Goal: Information Seeking & Learning: Learn about a topic

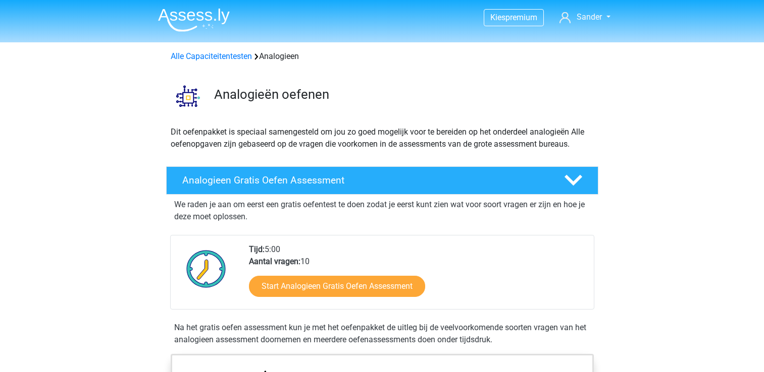
scroll to position [666, 0]
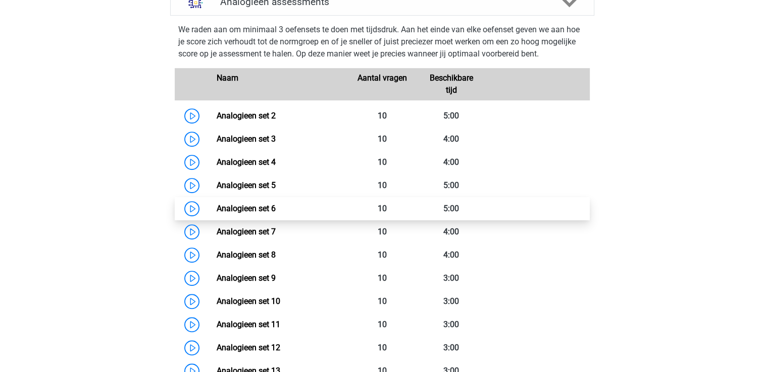
click at [217, 206] on link "Analogieen set 6" at bounding box center [246, 209] width 59 height 10
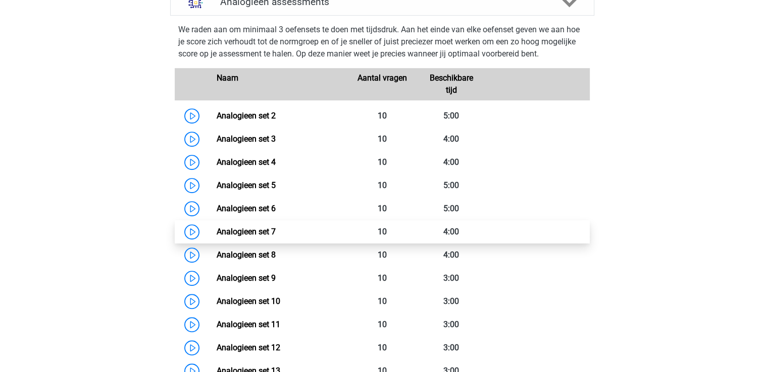
click at [217, 229] on link "Analogieen set 7" at bounding box center [246, 232] width 59 height 10
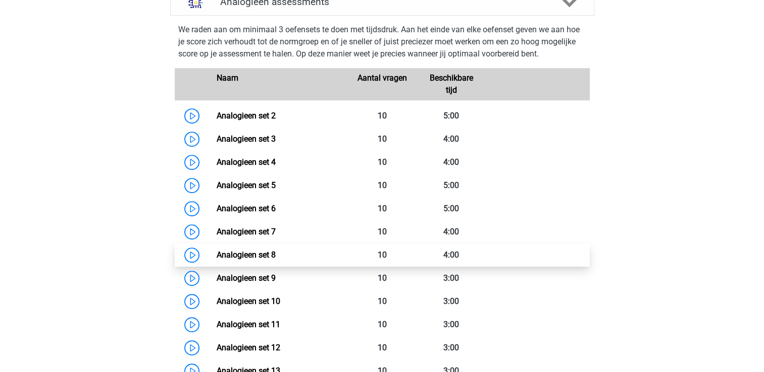
click at [217, 255] on link "Analogieen set 8" at bounding box center [246, 255] width 59 height 10
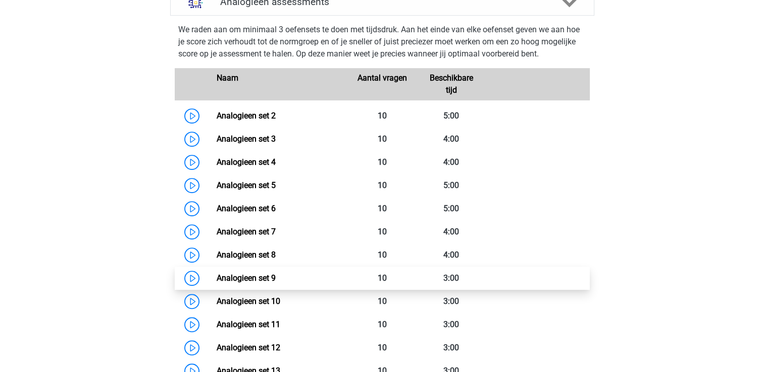
click at [217, 279] on link "Analogieen set 9" at bounding box center [246, 279] width 59 height 10
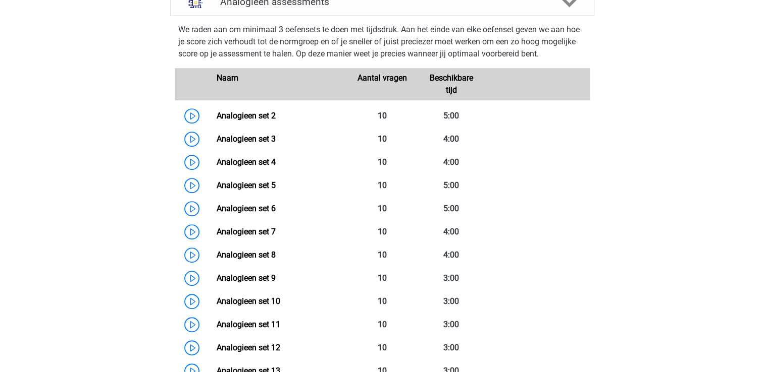
click at [119, 178] on div "Kies premium Sander [EMAIL_ADDRESS][DOMAIN_NAME]" at bounding box center [382, 325] width 764 height 1983
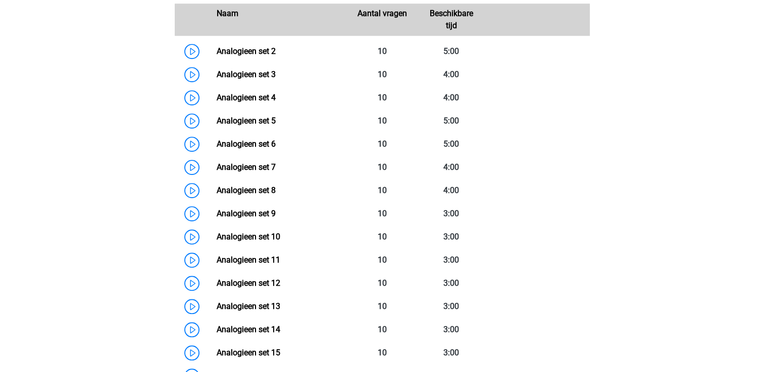
scroll to position [747, 0]
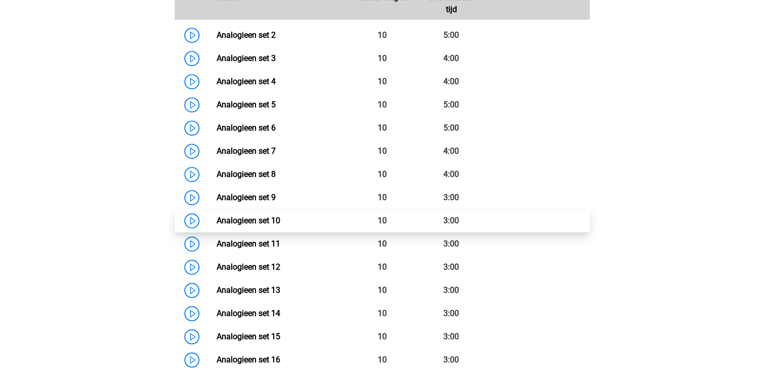
click at [217, 219] on link "Analogieen set 10" at bounding box center [249, 221] width 64 height 10
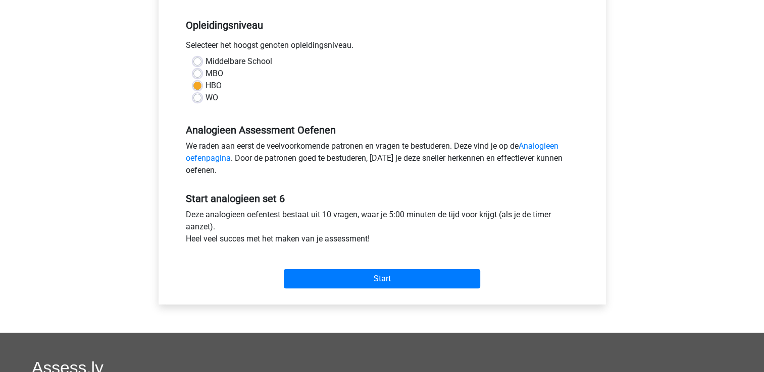
scroll to position [222, 0]
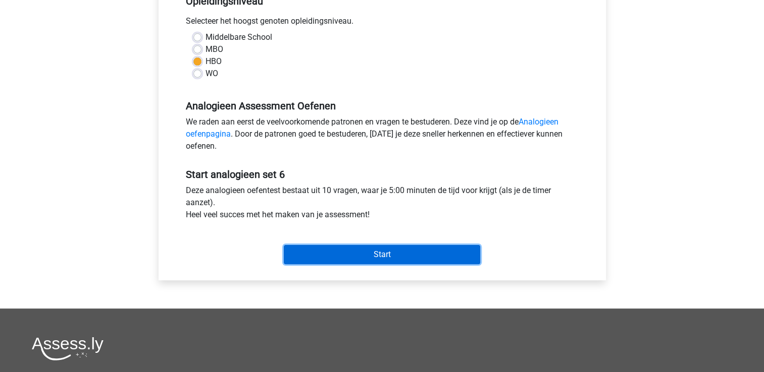
click at [381, 256] on input "Start" at bounding box center [382, 254] width 196 height 19
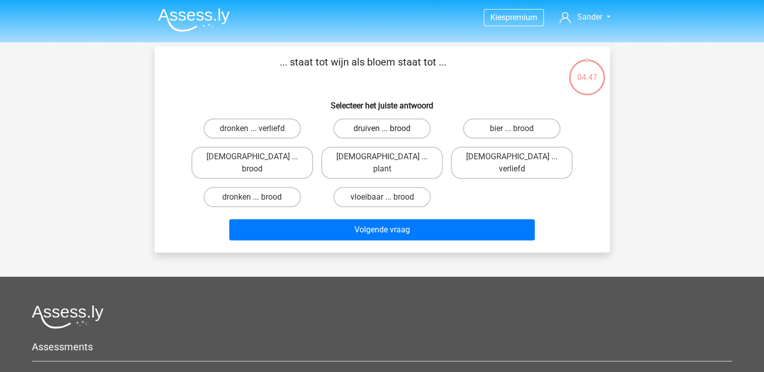
click at [381, 127] on label "druiven ... brood" at bounding box center [381, 129] width 97 height 20
click at [382, 129] on input "druiven ... brood" at bounding box center [385, 132] width 7 height 7
radio input "true"
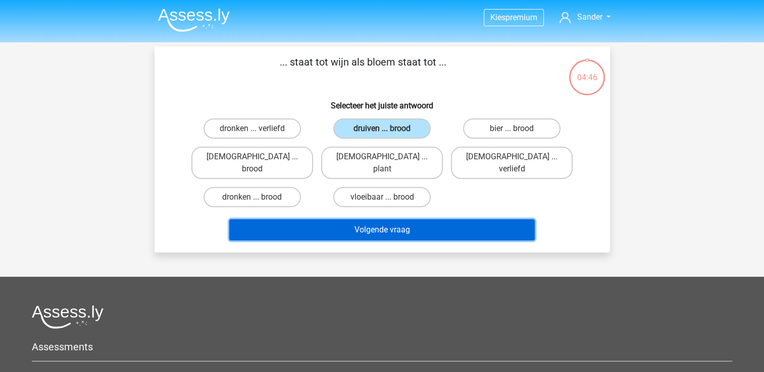
click at [389, 220] on button "Volgende vraag" at bounding box center [381, 230] width 305 height 21
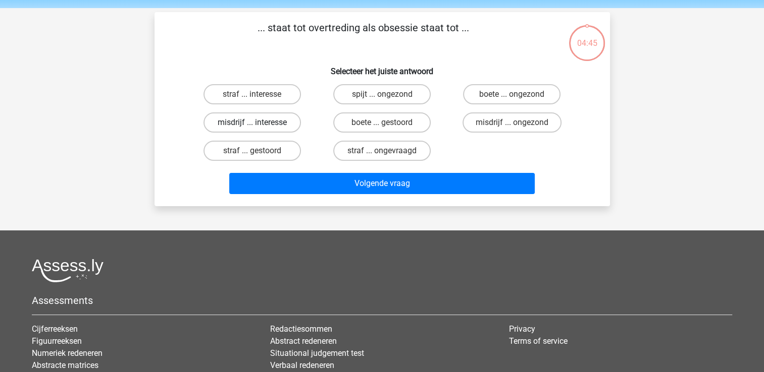
scroll to position [46, 0]
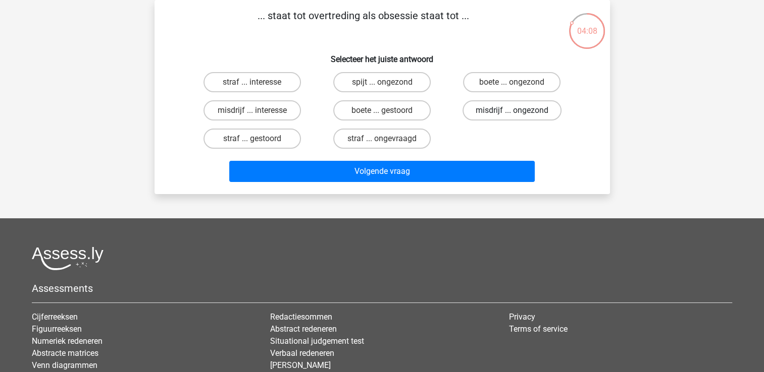
click at [519, 111] on label "misdrijf ... ongezond" at bounding box center [511, 110] width 99 height 20
click at [518, 111] on input "misdrijf ... ongezond" at bounding box center [515, 114] width 7 height 7
radio input "true"
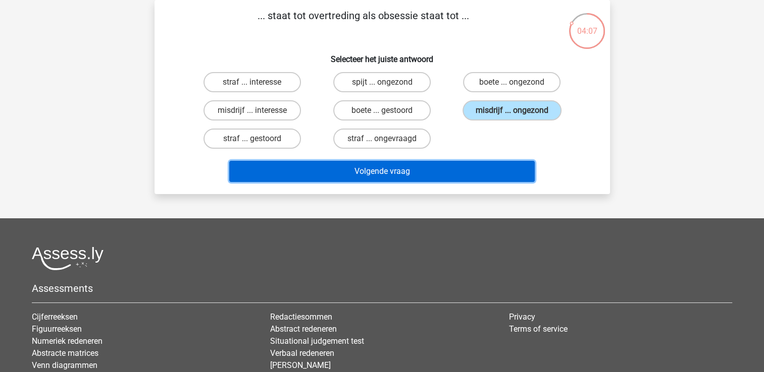
click at [371, 166] on button "Volgende vraag" at bounding box center [381, 171] width 305 height 21
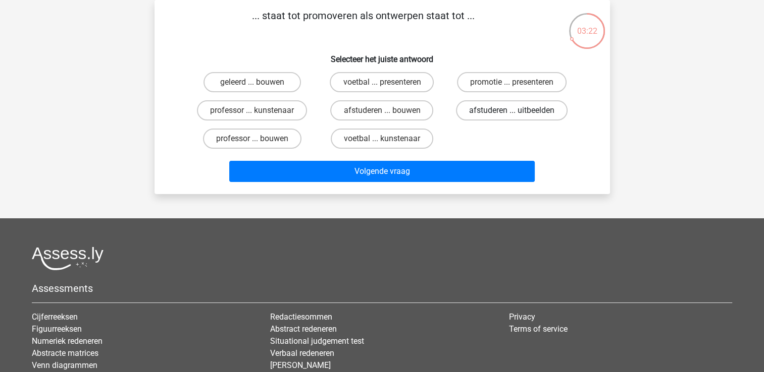
click at [511, 105] on label "afstuderen ... uitbeelden" at bounding box center [512, 110] width 112 height 20
click at [512, 111] on input "afstuderen ... uitbeelden" at bounding box center [515, 114] width 7 height 7
radio input "true"
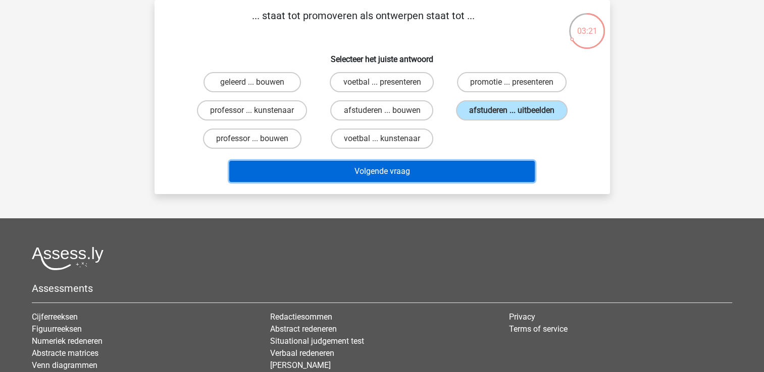
click at [380, 168] on button "Volgende vraag" at bounding box center [381, 171] width 305 height 21
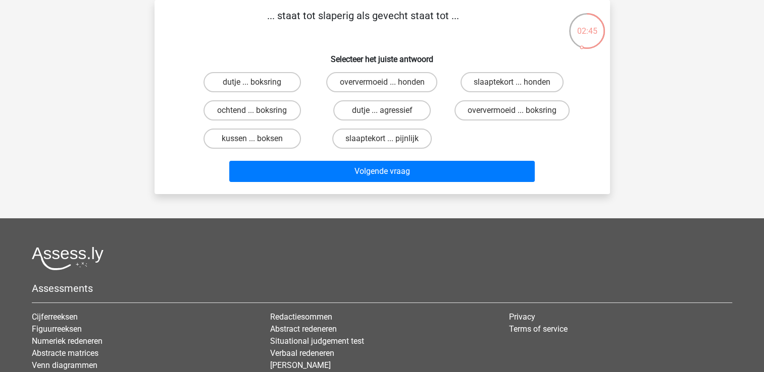
click at [386, 111] on input "dutje ... agressief" at bounding box center [385, 114] width 7 height 7
radio input "true"
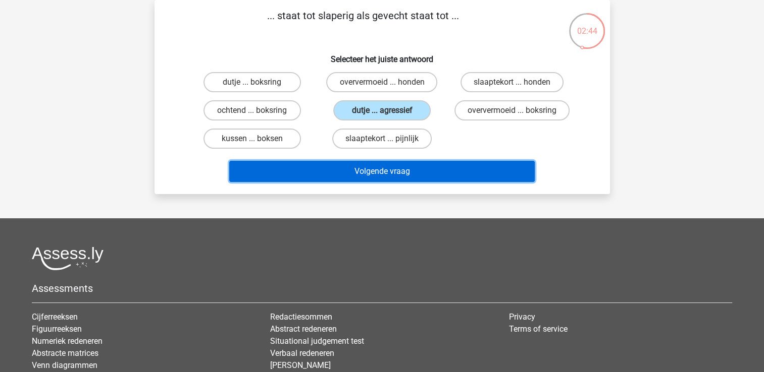
click at [398, 170] on button "Volgende vraag" at bounding box center [381, 171] width 305 height 21
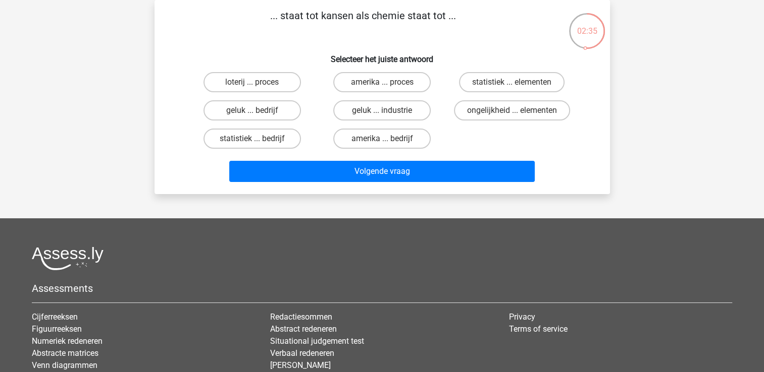
click at [84, 68] on div "Kies premium Sander [EMAIL_ADDRESS][DOMAIN_NAME]" at bounding box center [382, 219] width 764 height 531
click at [508, 81] on label "statistiek ... elementen" at bounding box center [511, 82] width 105 height 20
click at [512, 82] on input "statistiek ... elementen" at bounding box center [515, 85] width 7 height 7
radio input "true"
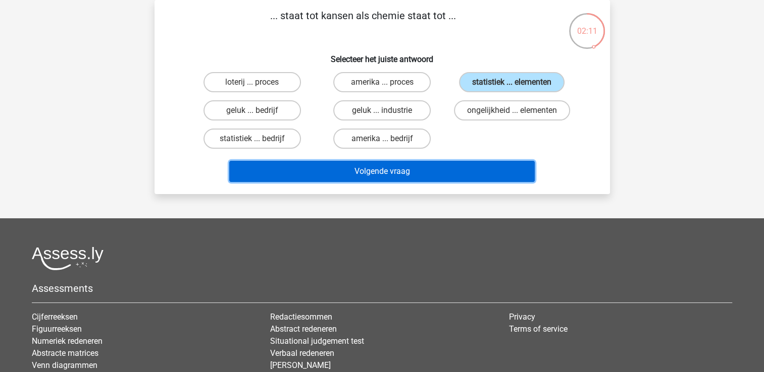
click at [396, 165] on button "Volgende vraag" at bounding box center [381, 171] width 305 height 21
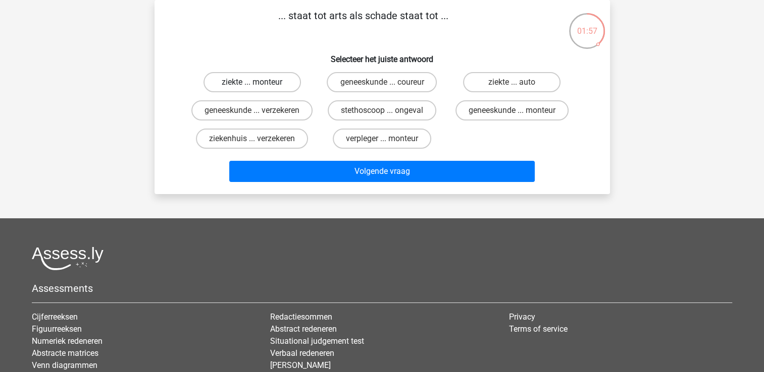
click at [247, 83] on label "ziekte ... monteur" at bounding box center [251, 82] width 97 height 20
click at [252, 83] on input "ziekte ... monteur" at bounding box center [255, 85] width 7 height 7
radio input "true"
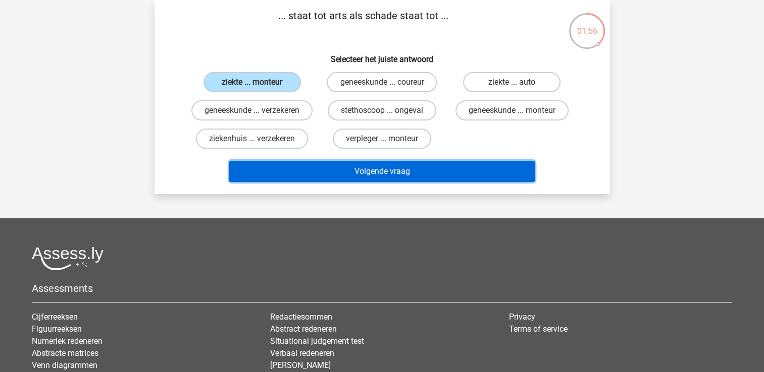
click at [368, 178] on button "Volgende vraag" at bounding box center [381, 171] width 305 height 21
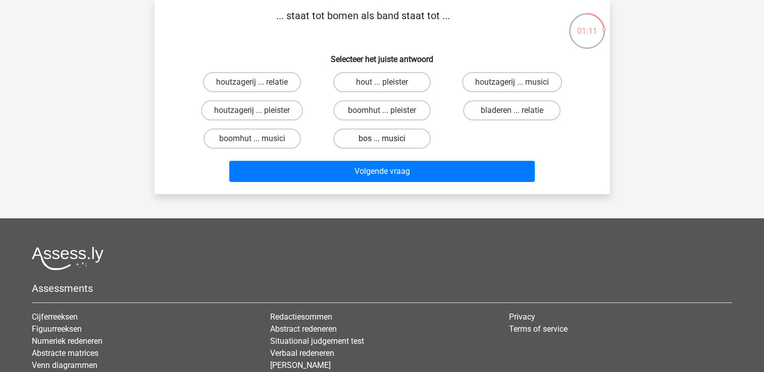
click at [390, 141] on label "bos ... musici" at bounding box center [381, 139] width 97 height 20
click at [388, 141] on input "bos ... musici" at bounding box center [385, 142] width 7 height 7
radio input "true"
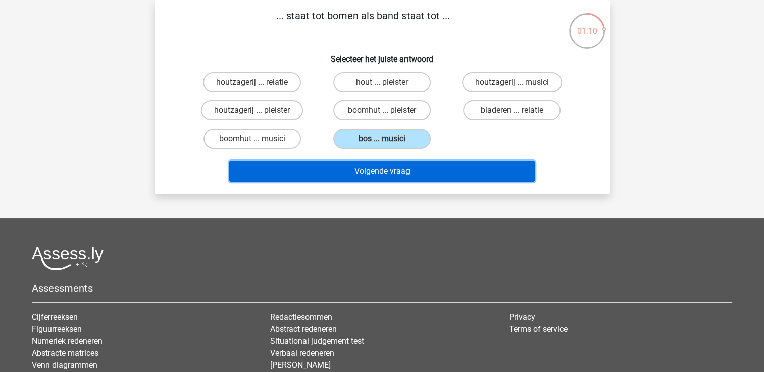
click at [397, 171] on button "Volgende vraag" at bounding box center [381, 171] width 305 height 21
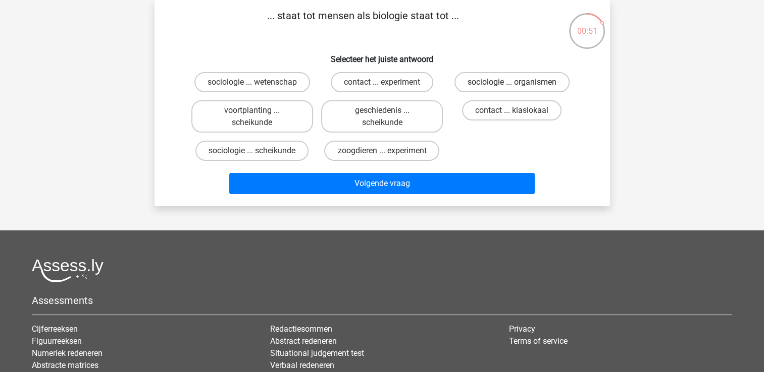
click at [521, 84] on label "sociologie ... organismen" at bounding box center [511, 82] width 115 height 20
click at [518, 84] on input "sociologie ... organismen" at bounding box center [515, 85] width 7 height 7
radio input "true"
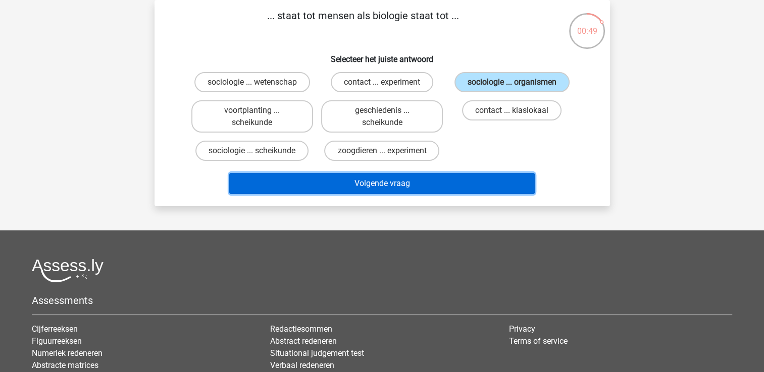
click at [380, 188] on button "Volgende vraag" at bounding box center [381, 183] width 305 height 21
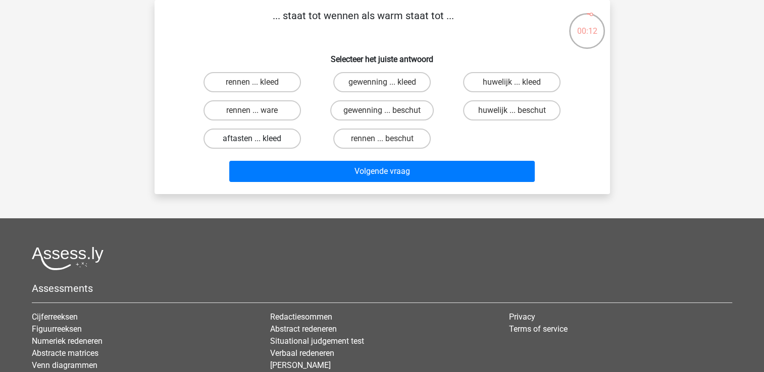
click at [261, 136] on label "aftasten ... kleed" at bounding box center [251, 139] width 97 height 20
click at [258, 139] on input "aftasten ... kleed" at bounding box center [255, 142] width 7 height 7
radio input "true"
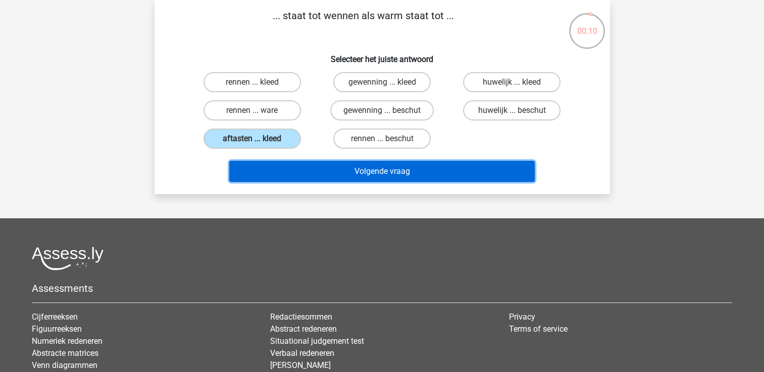
click at [384, 171] on button "Volgende vraag" at bounding box center [381, 171] width 305 height 21
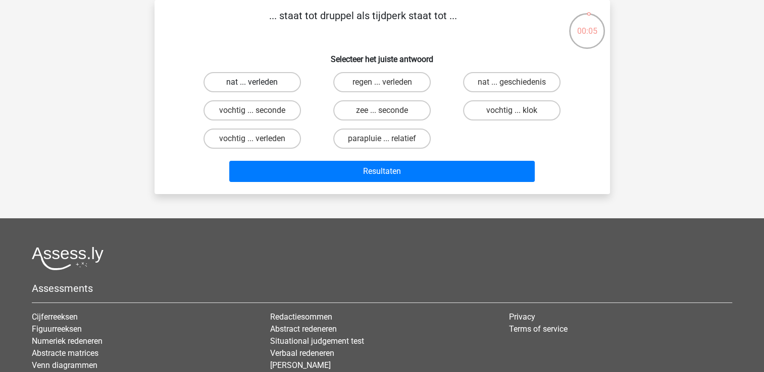
click at [252, 80] on label "nat ... verleden" at bounding box center [251, 82] width 97 height 20
click at [252, 82] on input "nat ... verleden" at bounding box center [255, 85] width 7 height 7
radio input "true"
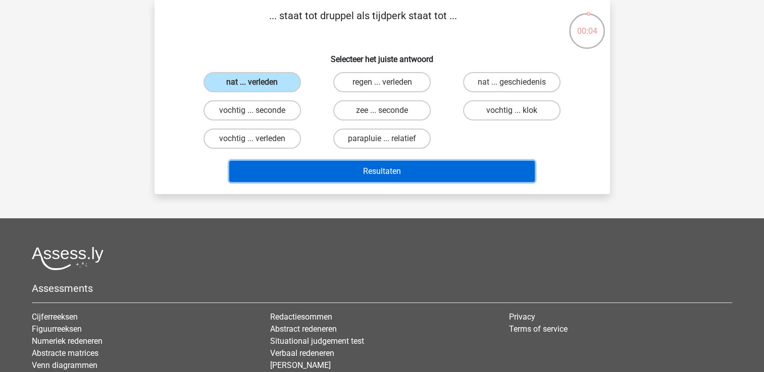
click at [390, 168] on button "Resultaten" at bounding box center [381, 171] width 305 height 21
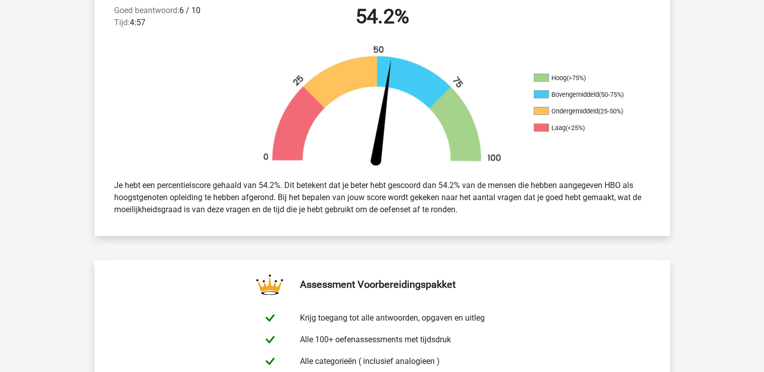
scroll to position [363, 0]
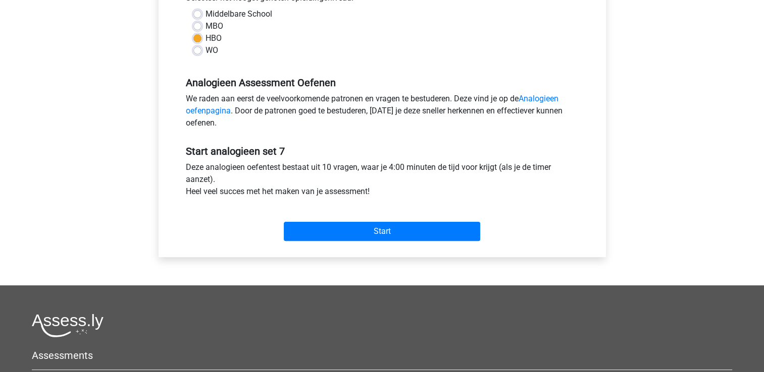
scroll to position [283, 0]
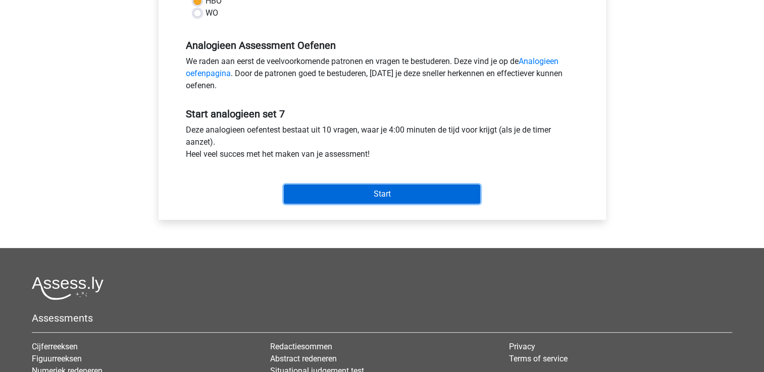
click at [357, 193] on input "Start" at bounding box center [382, 194] width 196 height 19
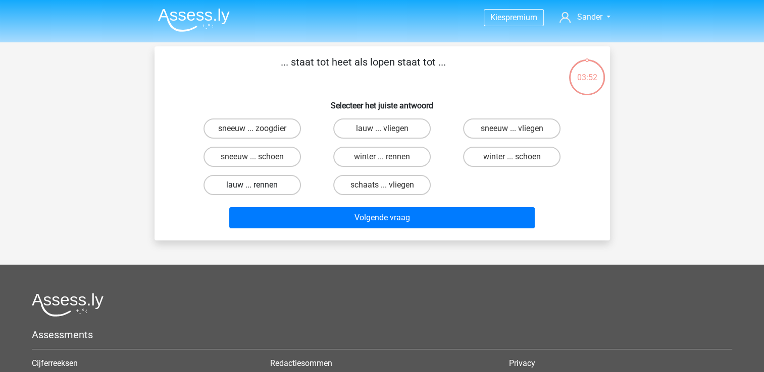
click at [248, 183] on label "lauw ... rennen" at bounding box center [251, 185] width 97 height 20
click at [252, 185] on input "lauw ... rennen" at bounding box center [255, 188] width 7 height 7
radio input "true"
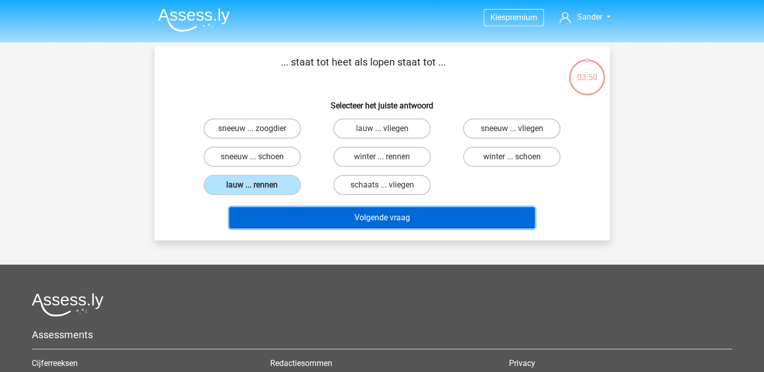
click at [396, 217] on button "Volgende vraag" at bounding box center [381, 217] width 305 height 21
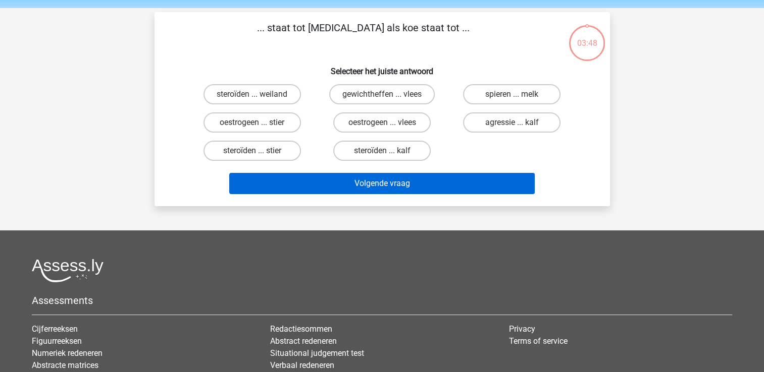
scroll to position [46, 0]
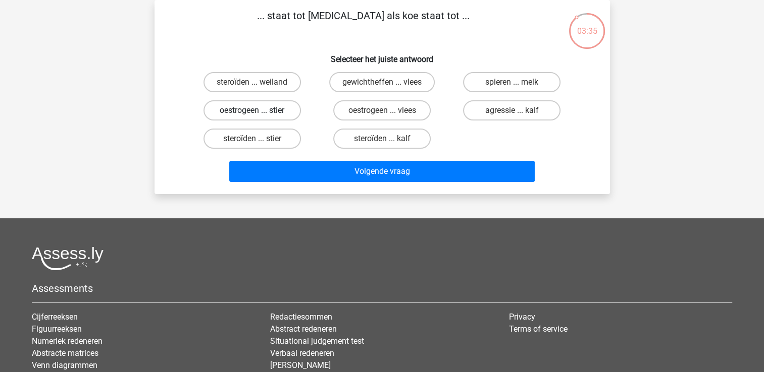
click at [243, 109] on label "oestrogeen ... stier" at bounding box center [251, 110] width 97 height 20
click at [252, 111] on input "oestrogeen ... stier" at bounding box center [255, 114] width 7 height 7
radio input "true"
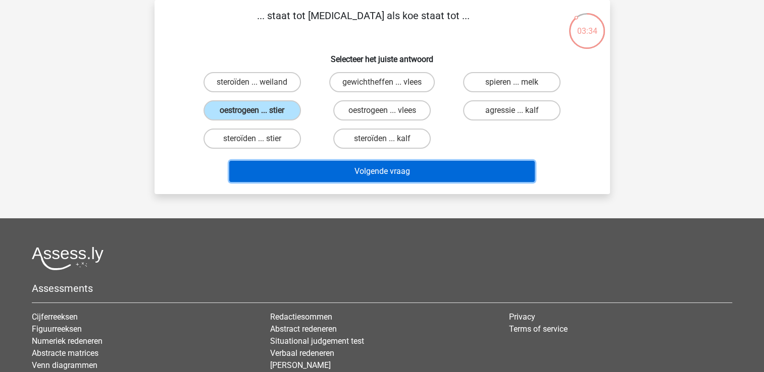
click at [386, 171] on button "Volgende vraag" at bounding box center [381, 171] width 305 height 21
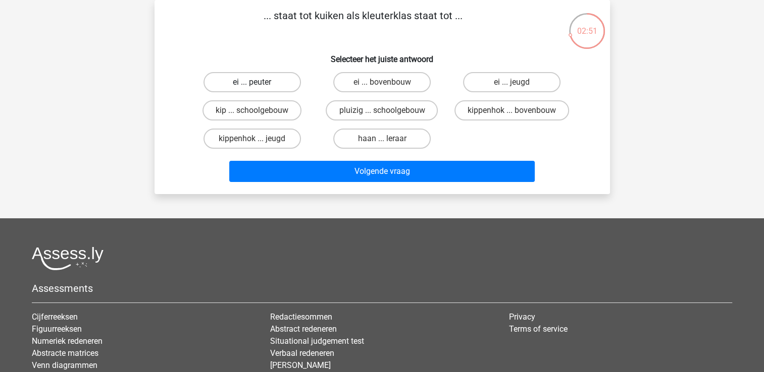
click at [246, 80] on label "ei ... peuter" at bounding box center [251, 82] width 97 height 20
click at [252, 82] on input "ei ... peuter" at bounding box center [255, 85] width 7 height 7
radio input "true"
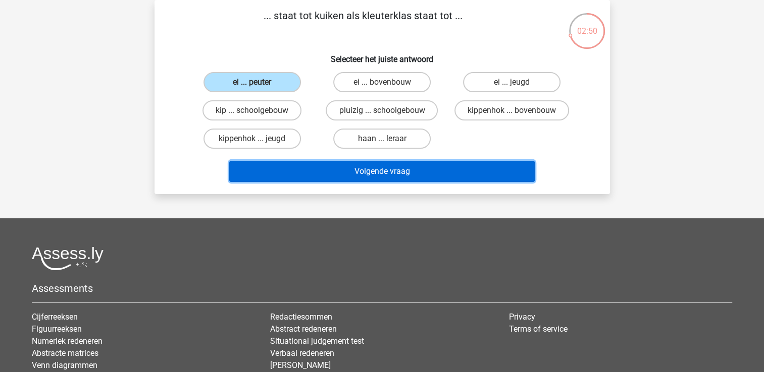
click at [390, 174] on button "Volgende vraag" at bounding box center [381, 171] width 305 height 21
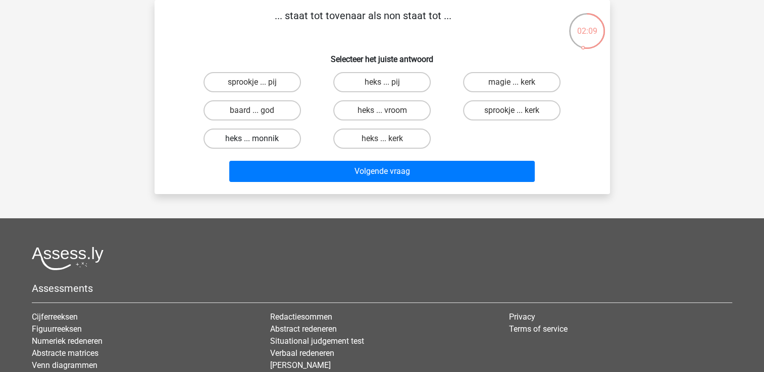
click at [242, 136] on label "heks ... monnik" at bounding box center [251, 139] width 97 height 20
click at [252, 139] on input "heks ... monnik" at bounding box center [255, 142] width 7 height 7
radio input "true"
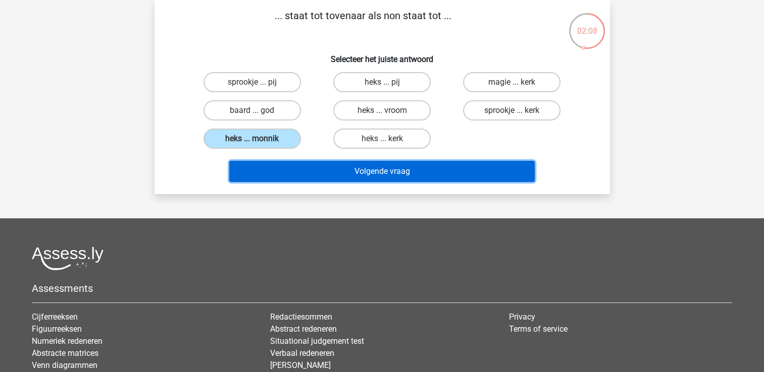
click at [378, 166] on button "Volgende vraag" at bounding box center [381, 171] width 305 height 21
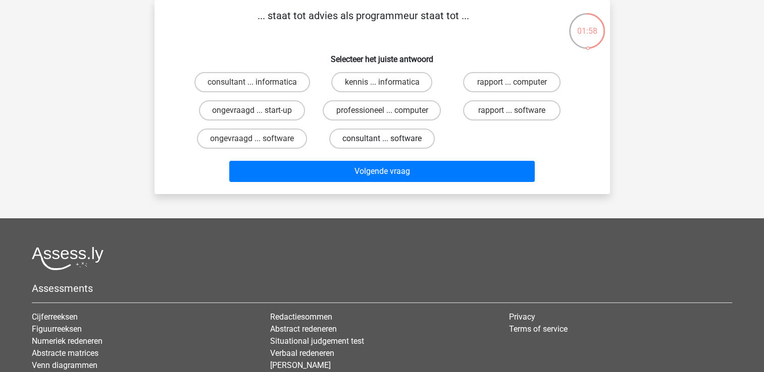
click at [382, 135] on label "consultant ... software" at bounding box center [381, 139] width 105 height 20
click at [382, 139] on input "consultant ... software" at bounding box center [385, 142] width 7 height 7
radio input "true"
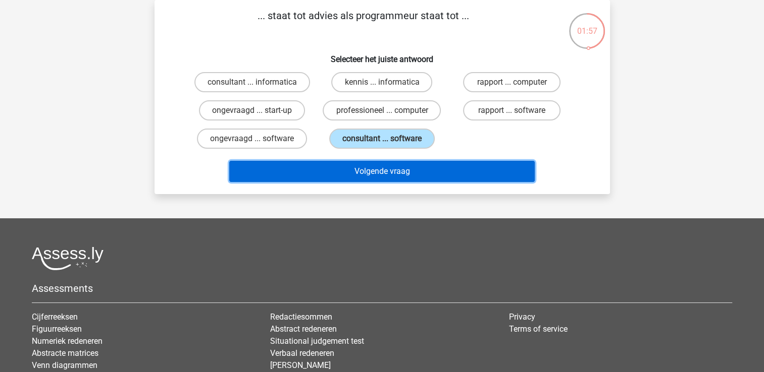
click at [399, 169] on button "Volgende vraag" at bounding box center [381, 171] width 305 height 21
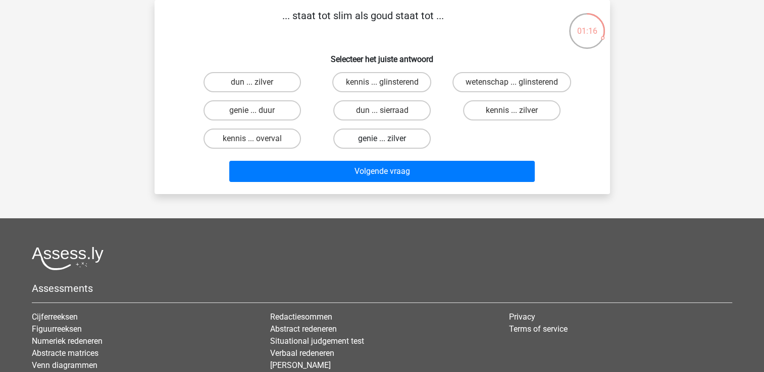
click at [386, 137] on label "genie ... zilver" at bounding box center [381, 139] width 97 height 20
click at [386, 139] on input "genie ... zilver" at bounding box center [385, 142] width 7 height 7
radio input "true"
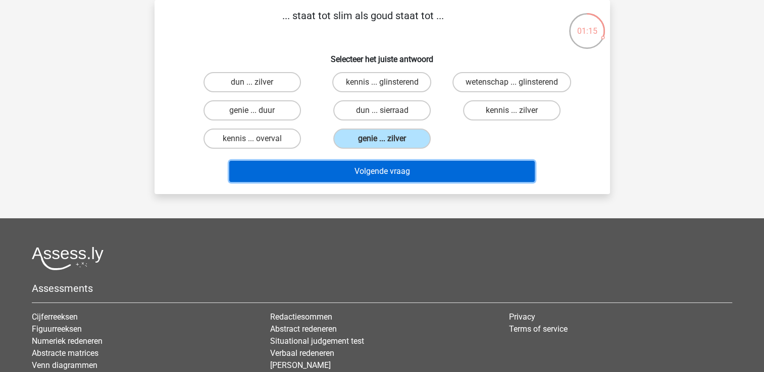
click at [391, 170] on button "Volgende vraag" at bounding box center [381, 171] width 305 height 21
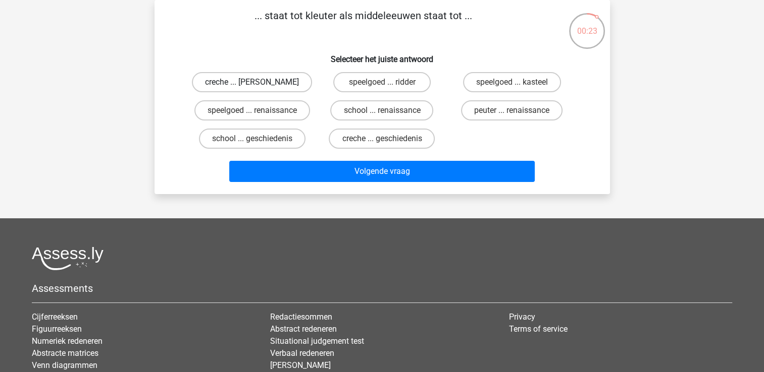
click at [246, 83] on label "creche ... romeinen" at bounding box center [252, 82] width 120 height 20
click at [252, 83] on input "creche ... romeinen" at bounding box center [255, 85] width 7 height 7
radio input "true"
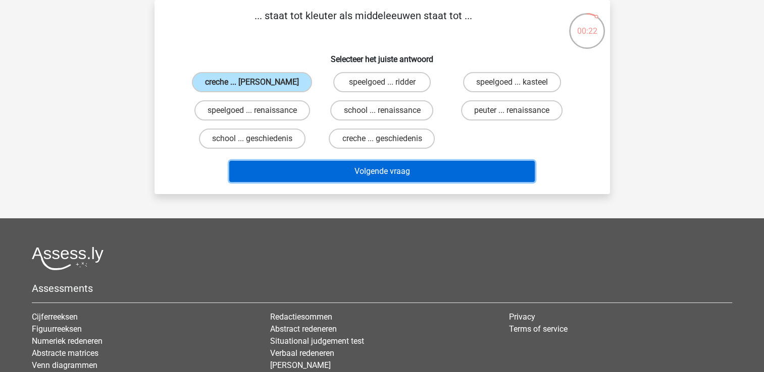
click at [405, 172] on button "Volgende vraag" at bounding box center [381, 171] width 305 height 21
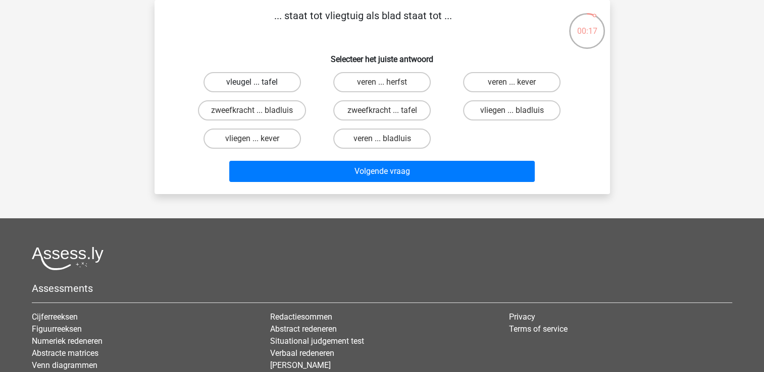
click at [245, 83] on label "vleugel ... tafel" at bounding box center [251, 82] width 97 height 20
click at [252, 83] on input "vleugel ... tafel" at bounding box center [255, 85] width 7 height 7
radio input "true"
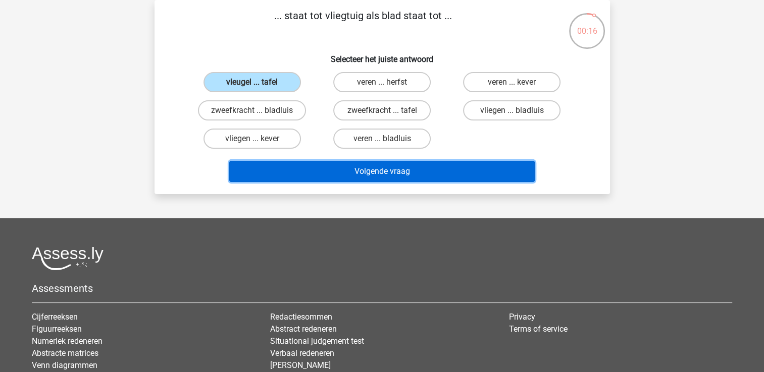
click at [398, 170] on button "Volgende vraag" at bounding box center [381, 171] width 305 height 21
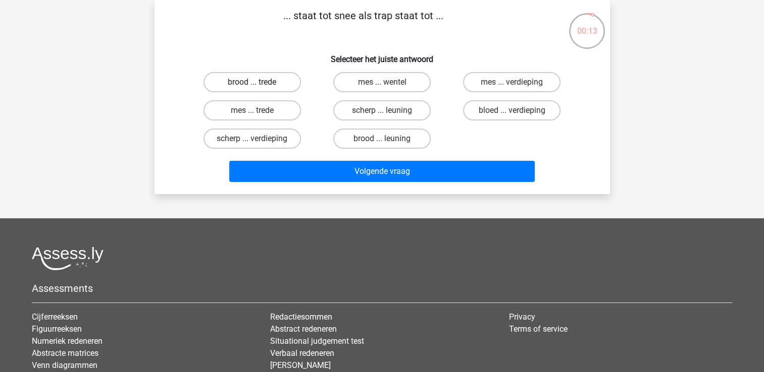
click at [243, 86] on label "brood ... trede" at bounding box center [251, 82] width 97 height 20
click at [252, 86] on input "brood ... trede" at bounding box center [255, 85] width 7 height 7
radio input "true"
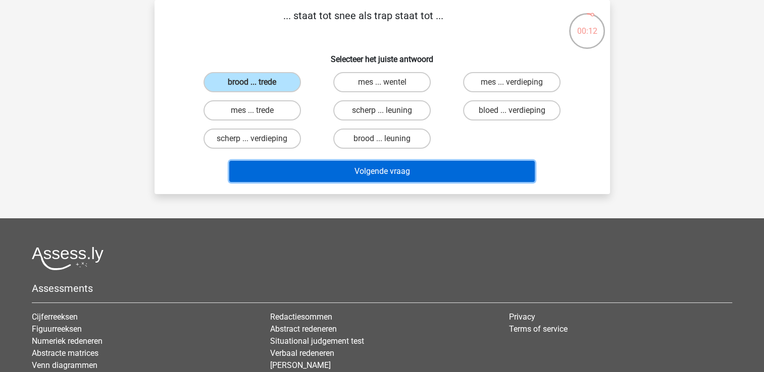
click at [377, 174] on button "Volgende vraag" at bounding box center [381, 171] width 305 height 21
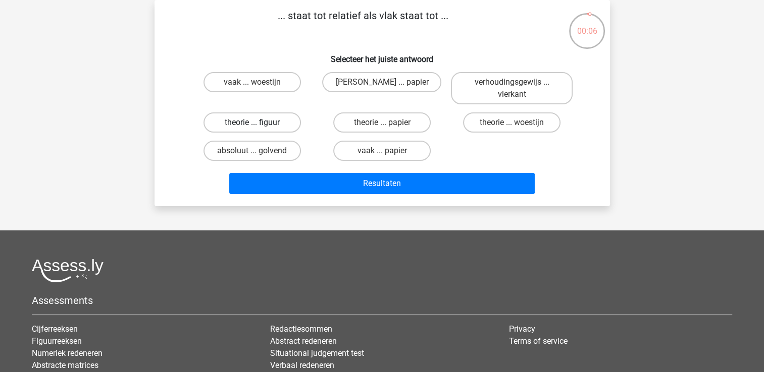
click at [246, 119] on label "theorie ... figuur" at bounding box center [251, 123] width 97 height 20
click at [252, 123] on input "theorie ... figuur" at bounding box center [255, 126] width 7 height 7
radio input "true"
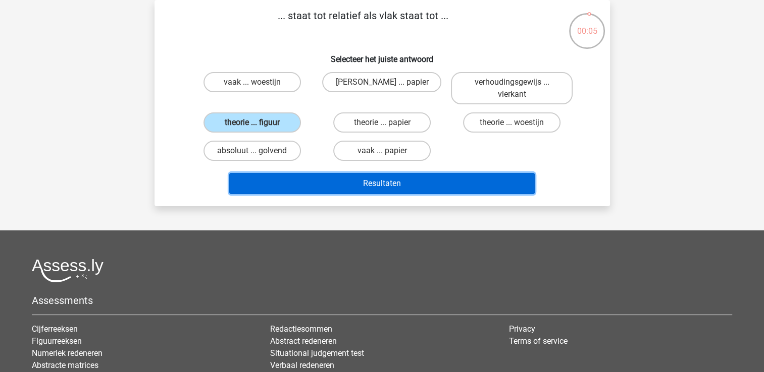
click at [393, 184] on button "Resultaten" at bounding box center [381, 183] width 305 height 21
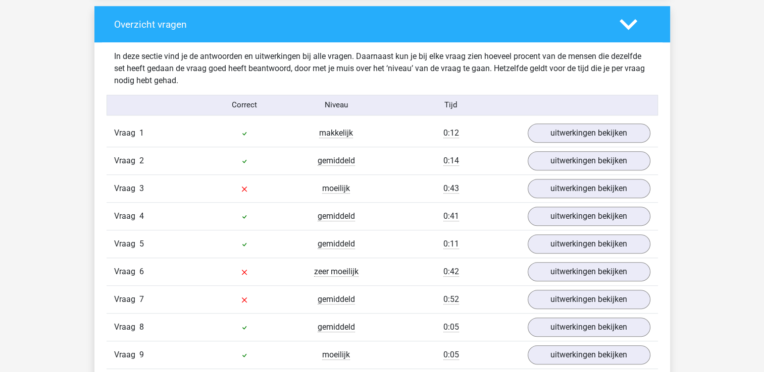
scroll to position [747, 0]
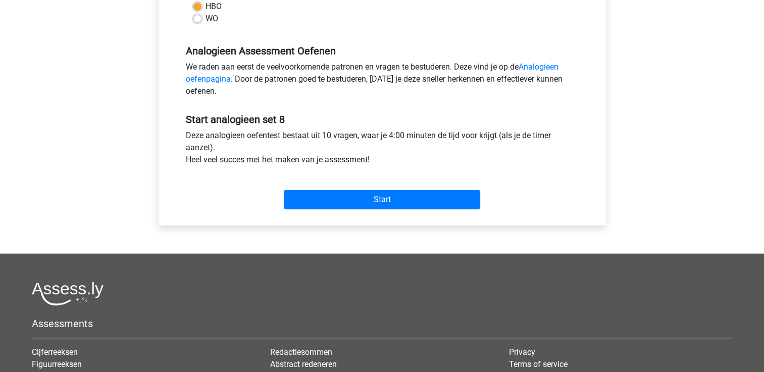
scroll to position [343, 0]
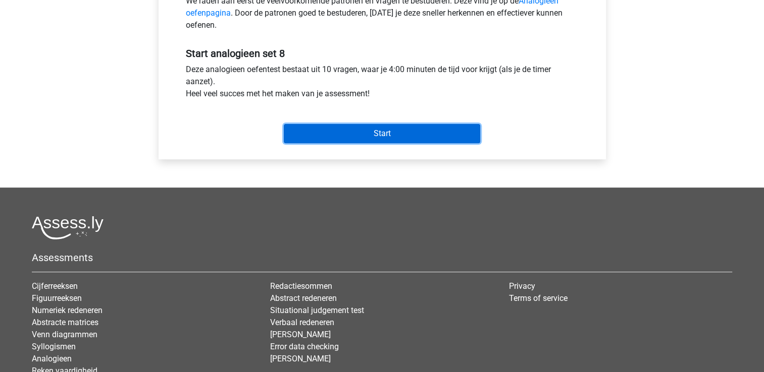
click at [379, 131] on input "Start" at bounding box center [382, 133] width 196 height 19
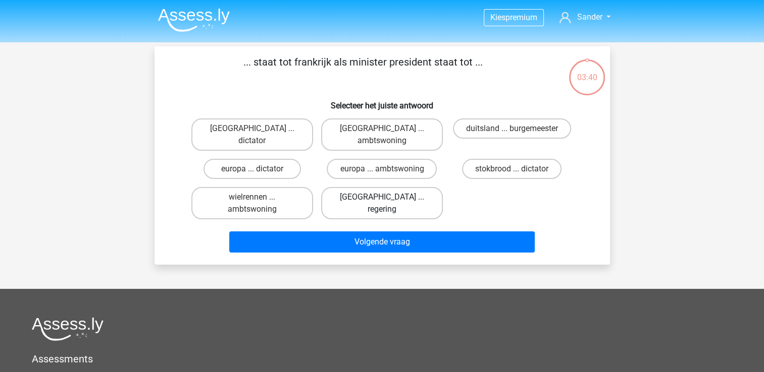
click at [388, 187] on label "[GEOGRAPHIC_DATA] ... regering" at bounding box center [382, 203] width 122 height 32
click at [388, 197] on input "[GEOGRAPHIC_DATA] ... regering" at bounding box center [385, 200] width 7 height 7
radio input "true"
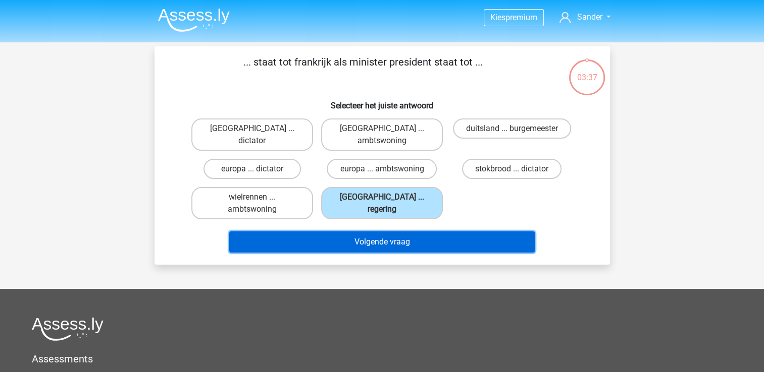
click at [396, 232] on button "Volgende vraag" at bounding box center [381, 242] width 305 height 21
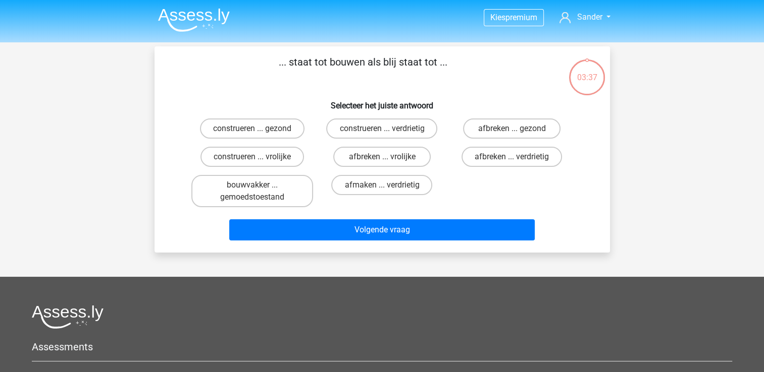
scroll to position [46, 0]
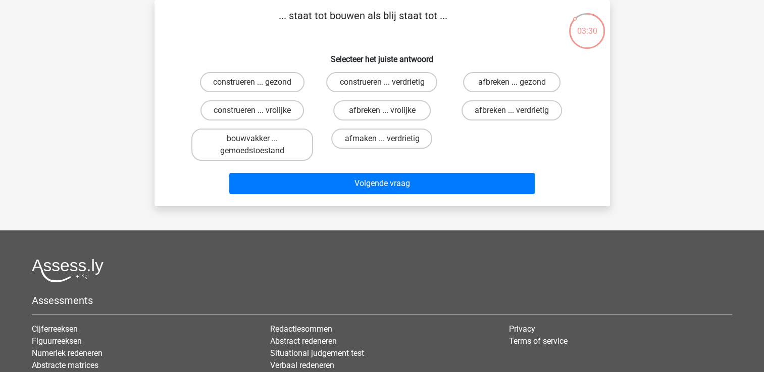
click at [253, 111] on input "construeren ... vrolijke" at bounding box center [255, 114] width 7 height 7
radio input "true"
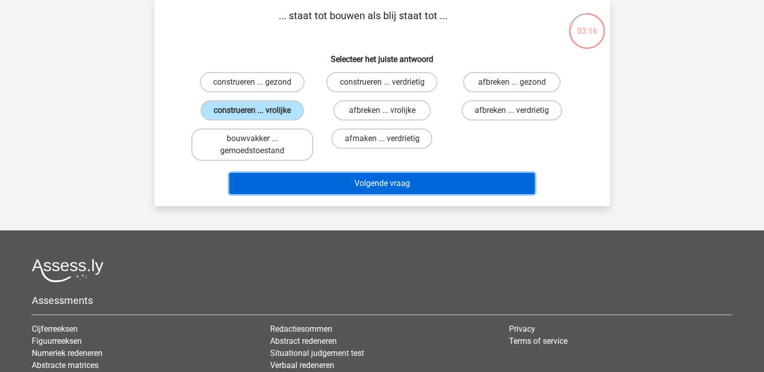
click at [386, 183] on button "Volgende vraag" at bounding box center [381, 183] width 305 height 21
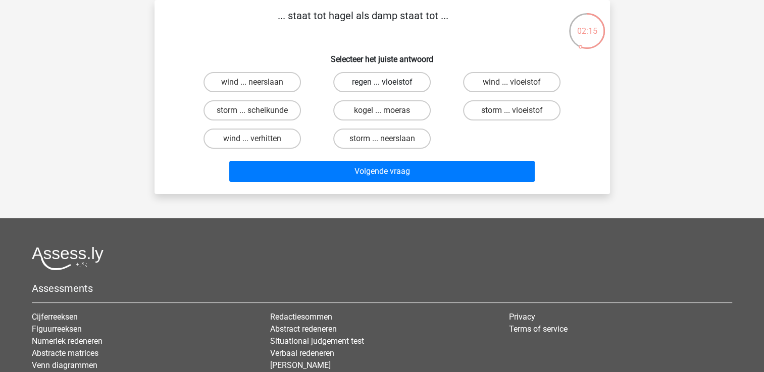
click at [386, 79] on label "regen ... vloeistof" at bounding box center [381, 82] width 97 height 20
click at [386, 82] on input "regen ... vloeistof" at bounding box center [385, 85] width 7 height 7
radio input "true"
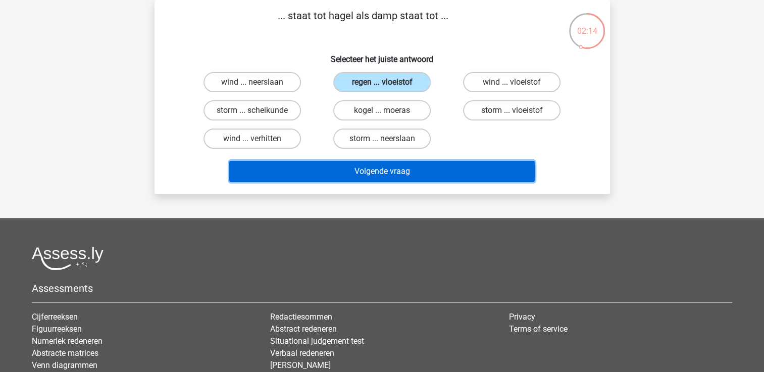
click at [385, 173] on button "Volgende vraag" at bounding box center [381, 171] width 305 height 21
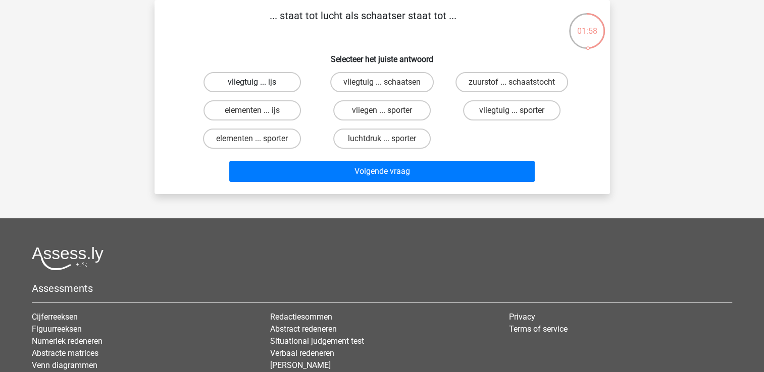
click at [251, 80] on label "vliegtuig ... ijs" at bounding box center [251, 82] width 97 height 20
click at [252, 82] on input "vliegtuig ... ijs" at bounding box center [255, 85] width 7 height 7
radio input "true"
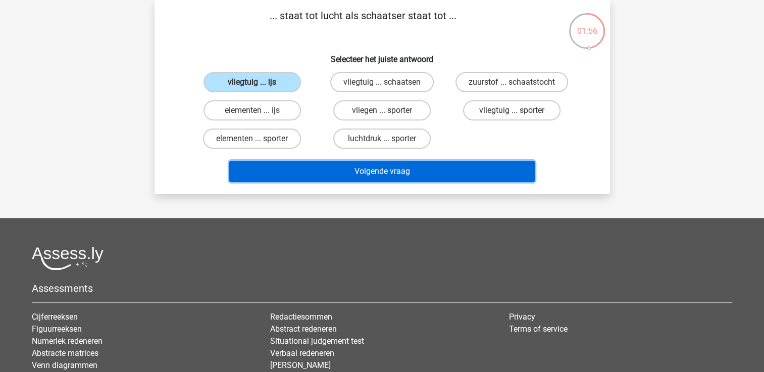
click at [396, 174] on button "Volgende vraag" at bounding box center [381, 171] width 305 height 21
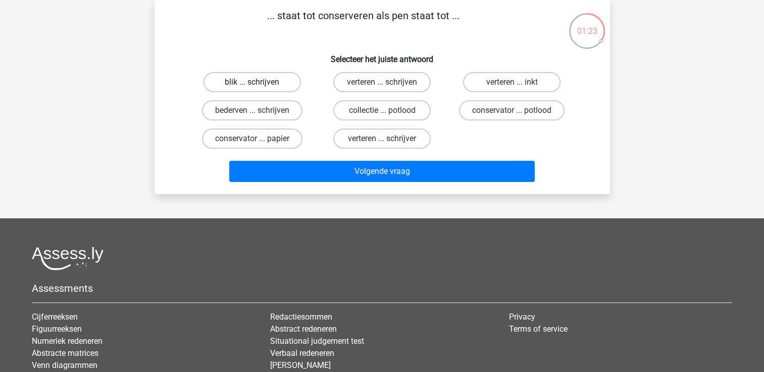
click at [240, 82] on label "blik ... schrijven" at bounding box center [251, 82] width 97 height 20
click at [252, 82] on input "blik ... schrijven" at bounding box center [255, 85] width 7 height 7
radio input "true"
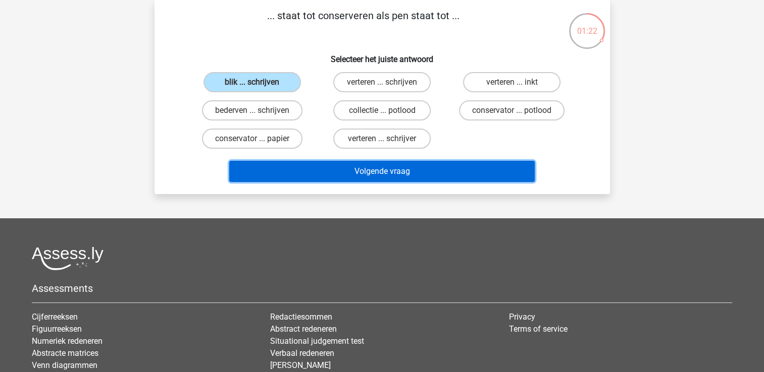
click at [371, 171] on button "Volgende vraag" at bounding box center [381, 171] width 305 height 21
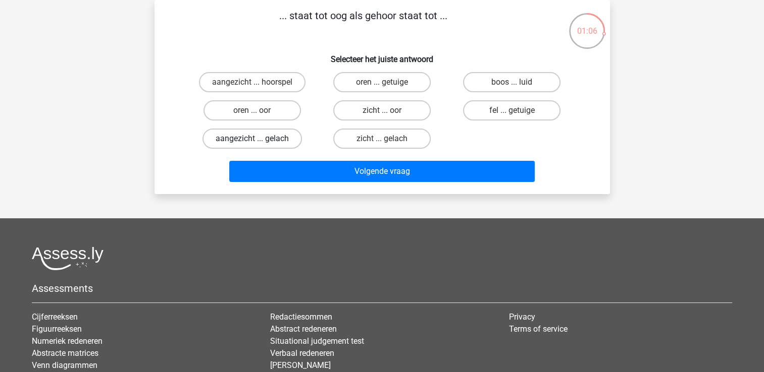
click at [249, 135] on label "aangezicht ... gelach" at bounding box center [251, 139] width 99 height 20
click at [252, 139] on input "aangezicht ... gelach" at bounding box center [255, 142] width 7 height 7
radio input "true"
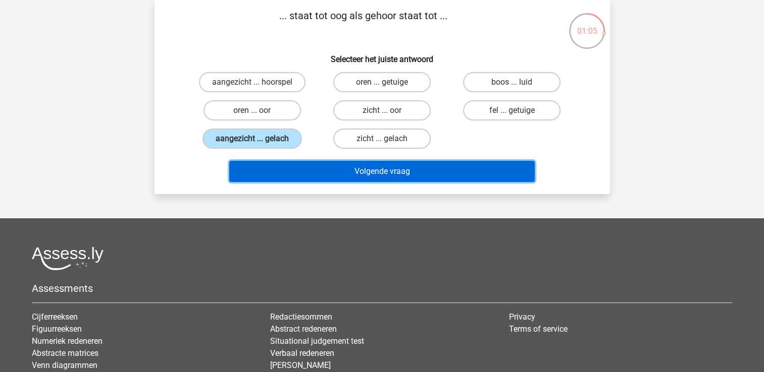
click at [394, 171] on button "Volgende vraag" at bounding box center [381, 171] width 305 height 21
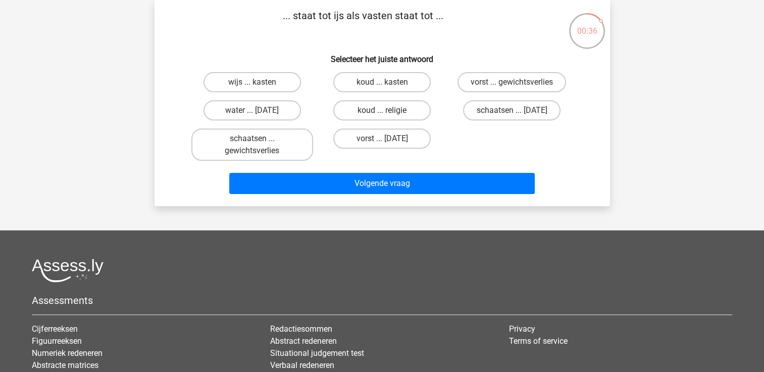
click at [512, 82] on input "vorst ... gewichtsverlies" at bounding box center [515, 85] width 7 height 7
radio input "true"
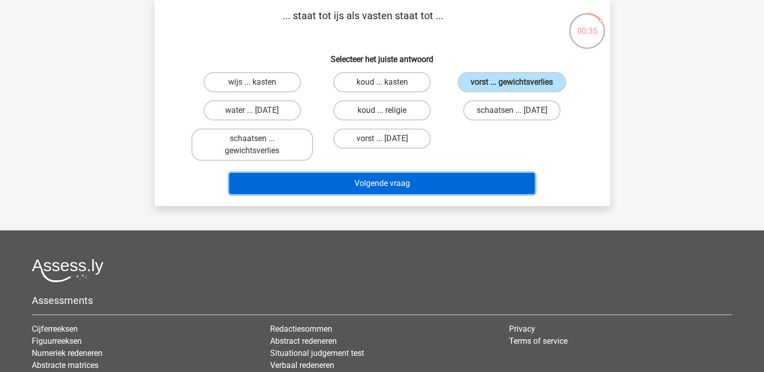
click at [406, 185] on button "Volgende vraag" at bounding box center [381, 183] width 305 height 21
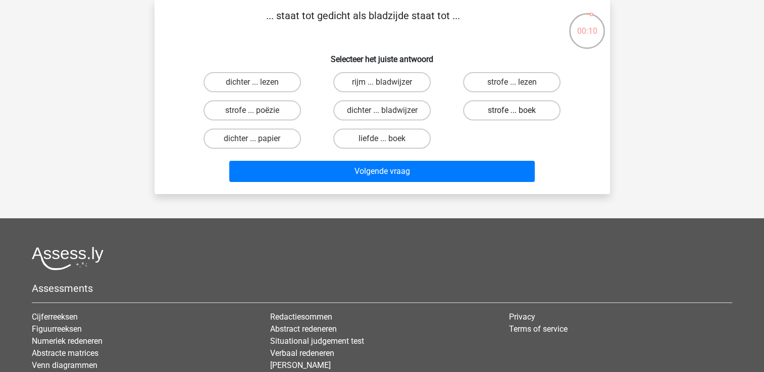
click at [515, 108] on label "strofe ... boek" at bounding box center [511, 110] width 97 height 20
click at [515, 111] on input "strofe ... boek" at bounding box center [515, 114] width 7 height 7
radio input "true"
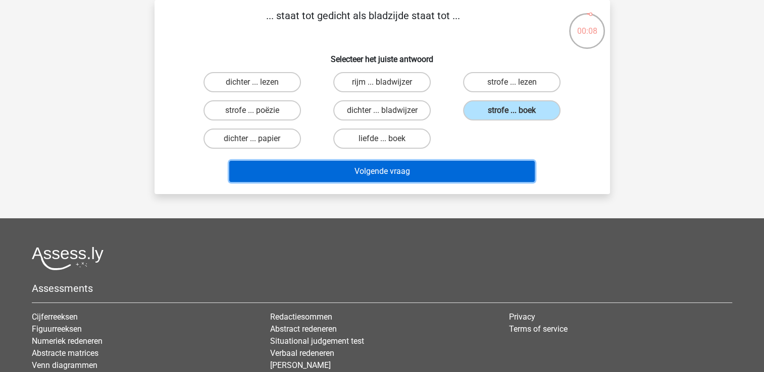
click at [407, 168] on button "Volgende vraag" at bounding box center [381, 171] width 305 height 21
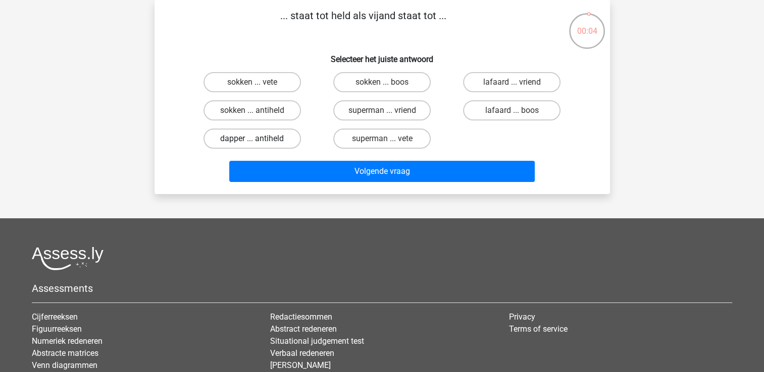
click at [256, 136] on label "dapper ... antiheld" at bounding box center [251, 139] width 97 height 20
click at [256, 139] on input "dapper ... antiheld" at bounding box center [255, 142] width 7 height 7
radio input "true"
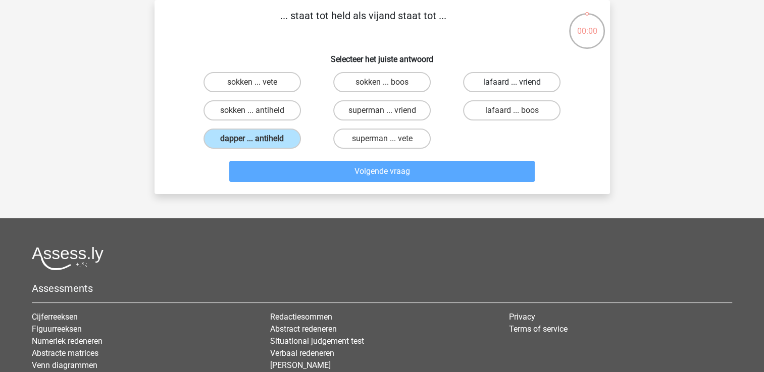
click at [501, 84] on label "lafaard ... vriend" at bounding box center [511, 82] width 97 height 20
click at [512, 84] on input "lafaard ... vriend" at bounding box center [515, 85] width 7 height 7
radio input "true"
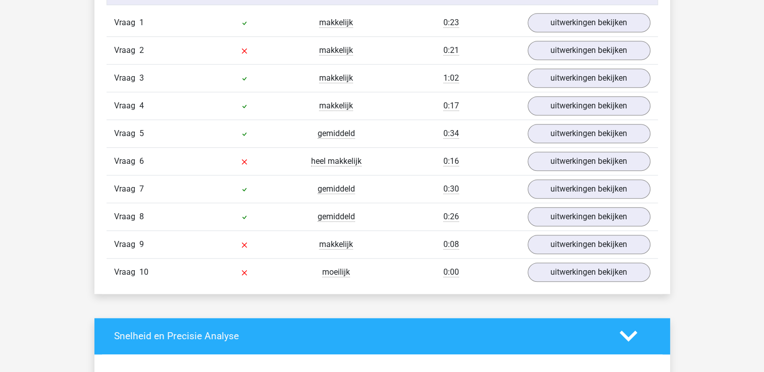
scroll to position [868, 0]
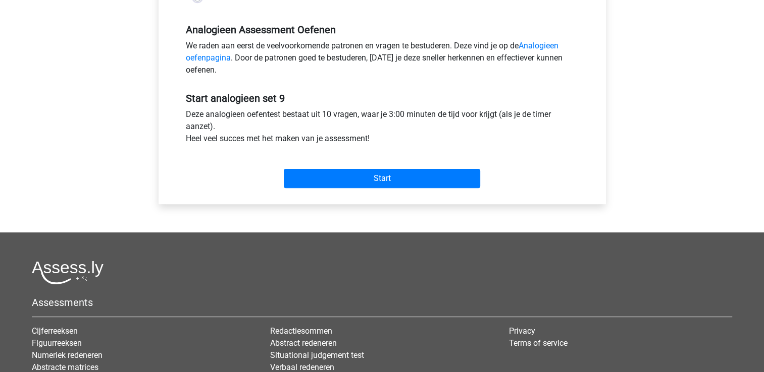
scroll to position [283, 0]
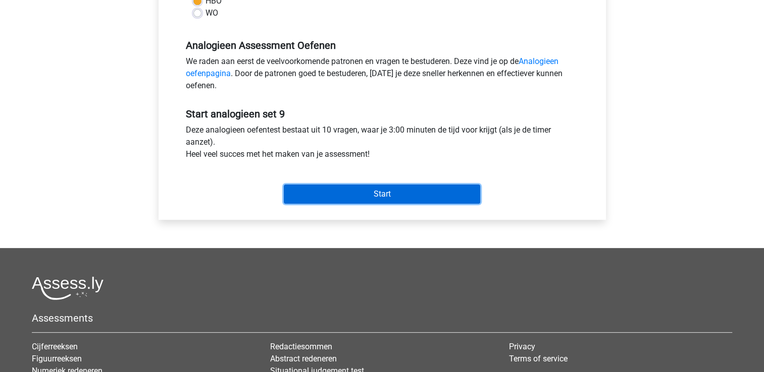
click at [385, 193] on input "Start" at bounding box center [382, 194] width 196 height 19
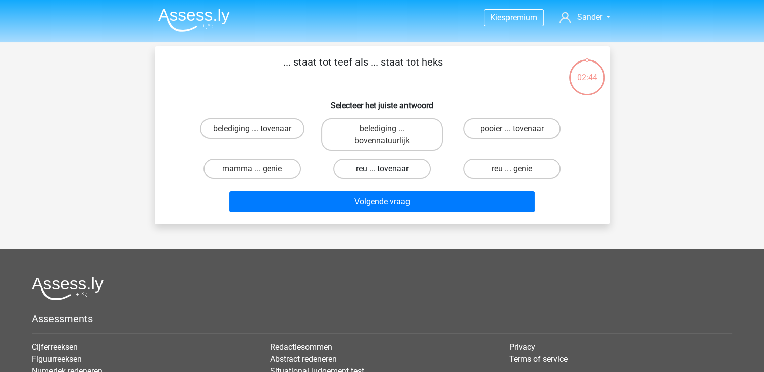
click at [374, 166] on label "reu ... tovenaar" at bounding box center [381, 169] width 97 height 20
click at [382, 169] on input "reu ... tovenaar" at bounding box center [385, 172] width 7 height 7
radio input "true"
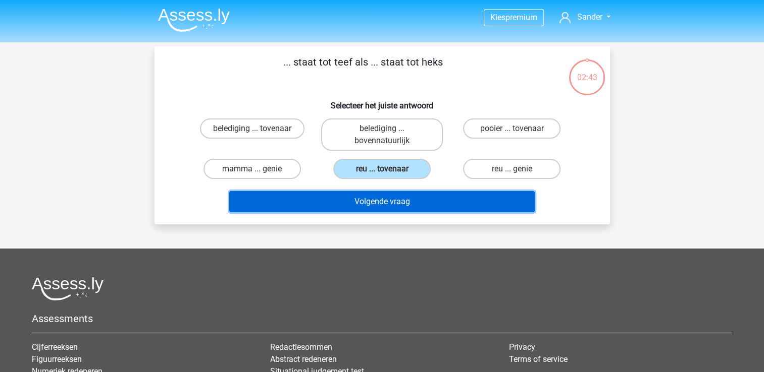
click at [375, 198] on button "Volgende vraag" at bounding box center [381, 201] width 305 height 21
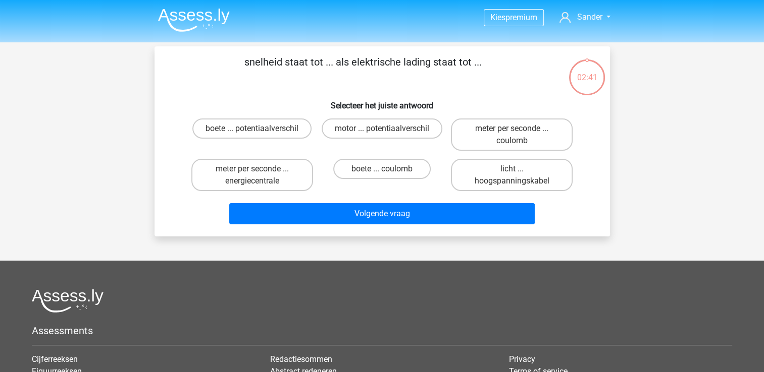
scroll to position [46, 0]
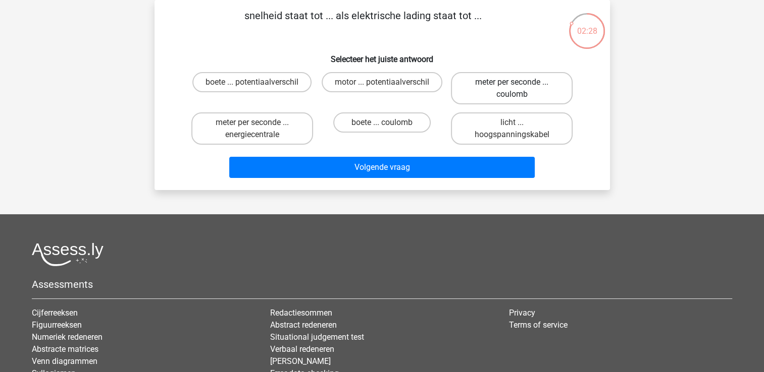
click at [517, 78] on label "meter per seconde ... coulomb" at bounding box center [512, 88] width 122 height 32
click at [517, 82] on input "meter per seconde ... coulomb" at bounding box center [515, 85] width 7 height 7
radio input "true"
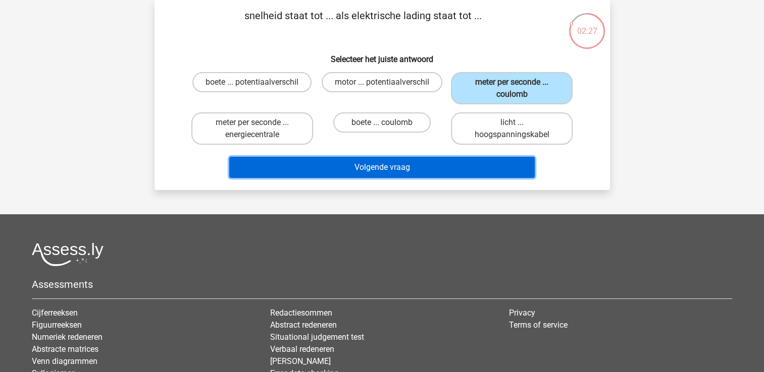
click at [400, 165] on button "Volgende vraag" at bounding box center [381, 167] width 305 height 21
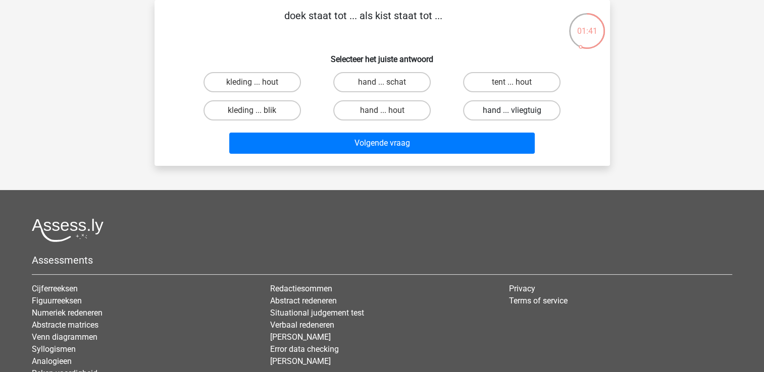
click at [498, 112] on label "hand ... vliegtuig" at bounding box center [511, 110] width 97 height 20
click at [512, 112] on input "hand ... vliegtuig" at bounding box center [515, 114] width 7 height 7
radio input "true"
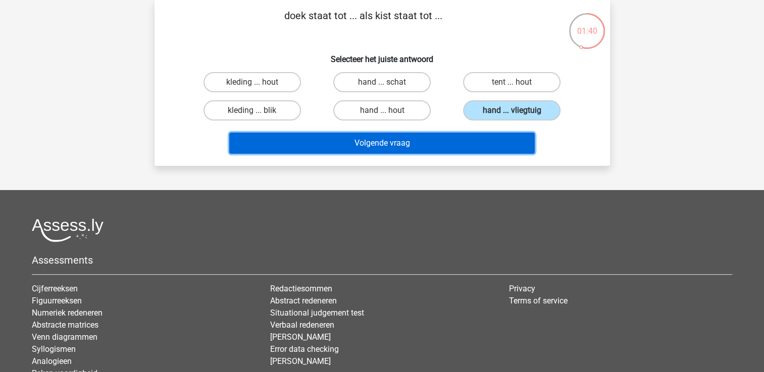
click at [407, 145] on button "Volgende vraag" at bounding box center [381, 143] width 305 height 21
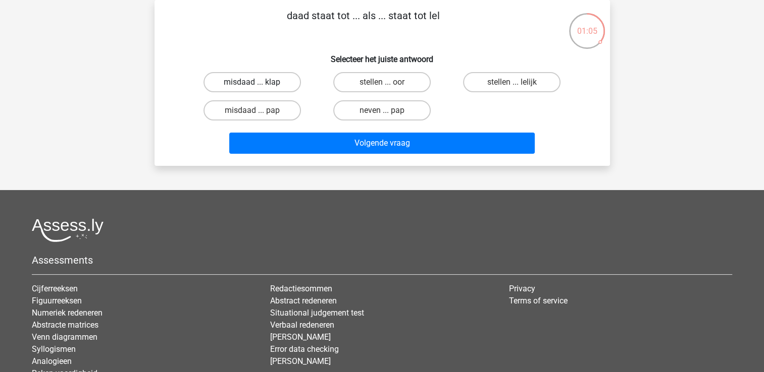
click at [240, 80] on label "misdaad ... klap" at bounding box center [251, 82] width 97 height 20
click at [252, 82] on input "misdaad ... klap" at bounding box center [255, 85] width 7 height 7
radio input "true"
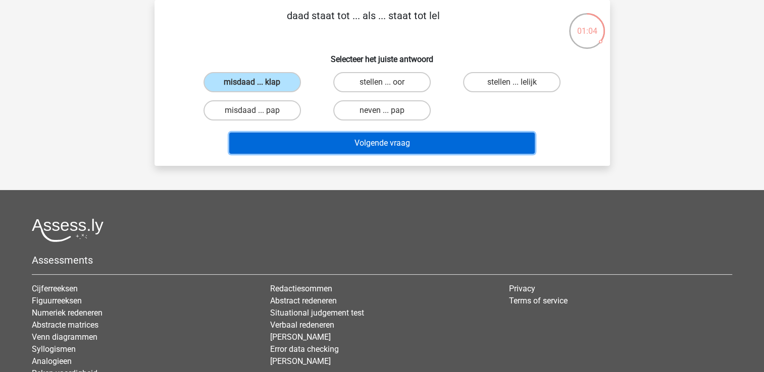
click at [378, 138] on button "Volgende vraag" at bounding box center [381, 143] width 305 height 21
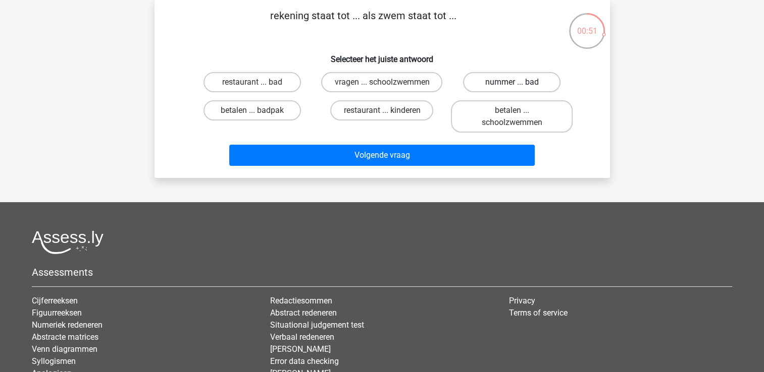
click at [497, 78] on label "nummer ... bad" at bounding box center [511, 82] width 97 height 20
click at [512, 82] on input "nummer ... bad" at bounding box center [515, 85] width 7 height 7
radio input "true"
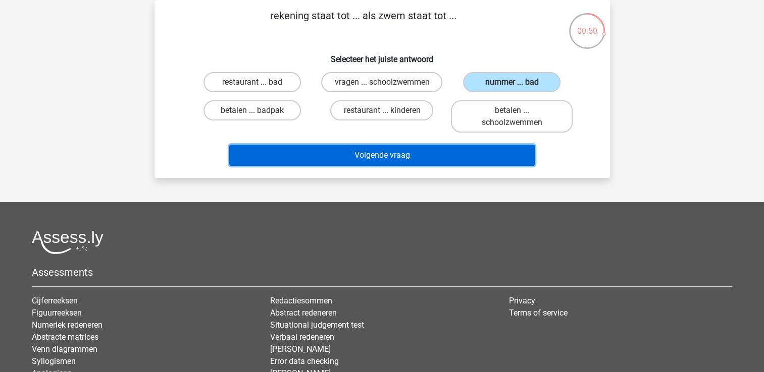
click at [385, 155] on button "Volgende vraag" at bounding box center [381, 155] width 305 height 21
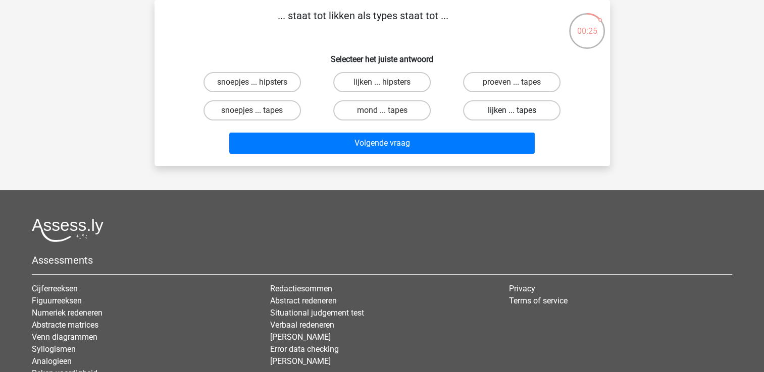
click at [501, 110] on label "lijken ... tapes" at bounding box center [511, 110] width 97 height 20
click at [512, 111] on input "lijken ... tapes" at bounding box center [515, 114] width 7 height 7
radio input "true"
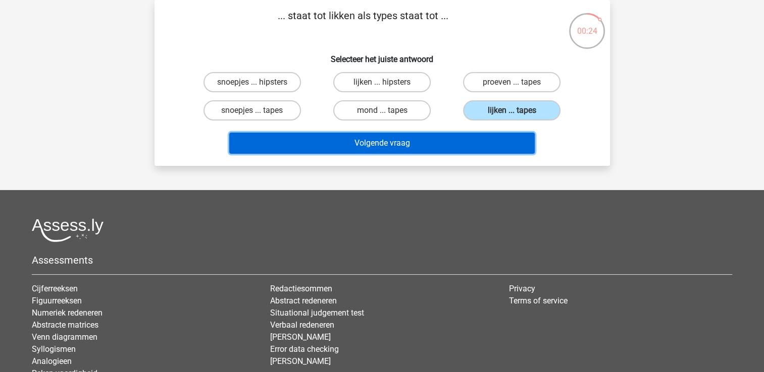
click at [375, 140] on button "Volgende vraag" at bounding box center [381, 143] width 305 height 21
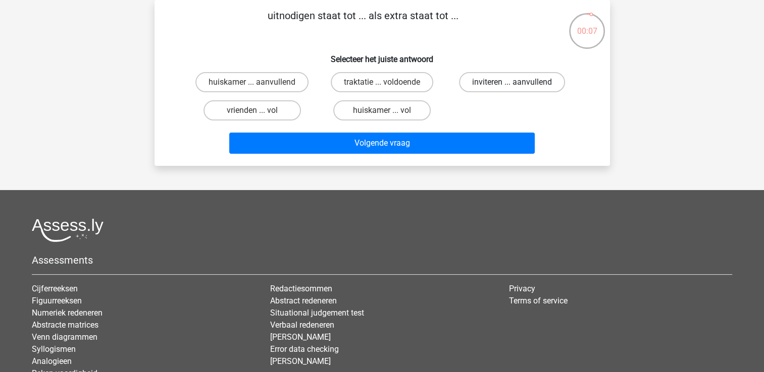
click at [500, 80] on label "inviteren ... aanvullend" at bounding box center [512, 82] width 106 height 20
click at [512, 82] on input "inviteren ... aanvullend" at bounding box center [515, 85] width 7 height 7
radio input "true"
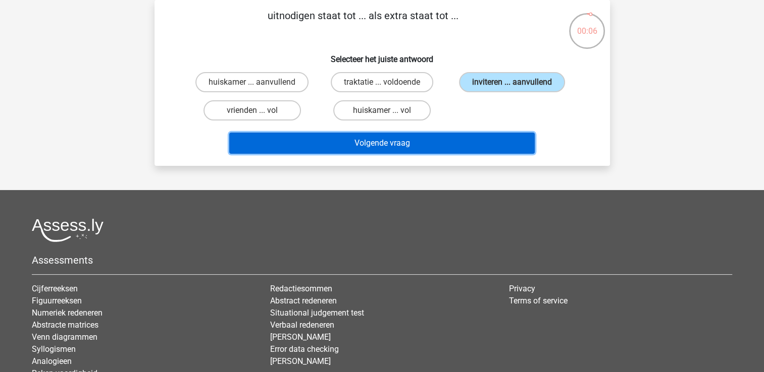
click at [380, 144] on button "Volgende vraag" at bounding box center [381, 143] width 305 height 21
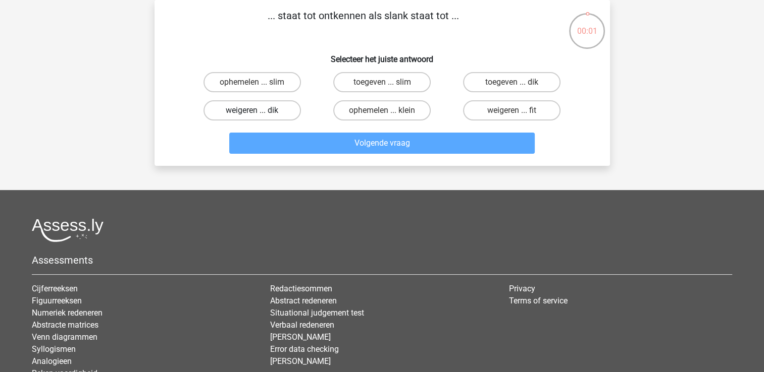
click at [249, 109] on label "weigeren ... dik" at bounding box center [251, 110] width 97 height 20
click at [252, 111] on input "weigeren ... dik" at bounding box center [255, 114] width 7 height 7
radio input "true"
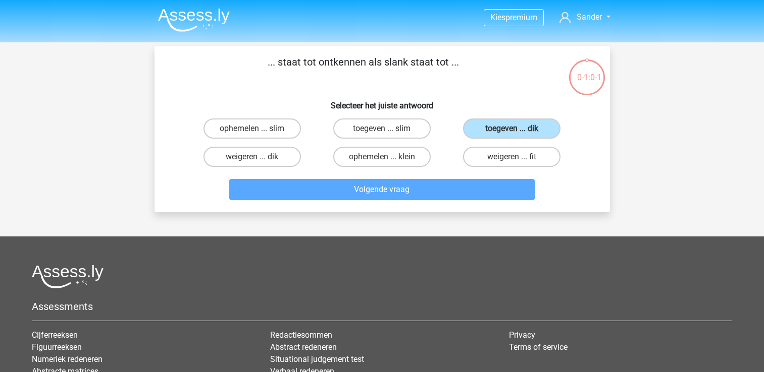
scroll to position [46, 0]
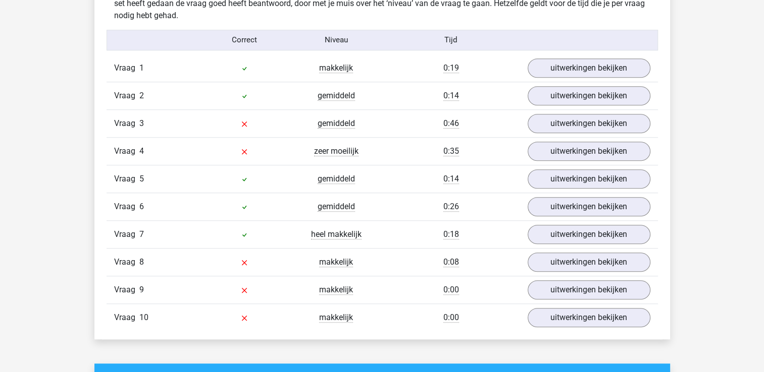
scroll to position [828, 0]
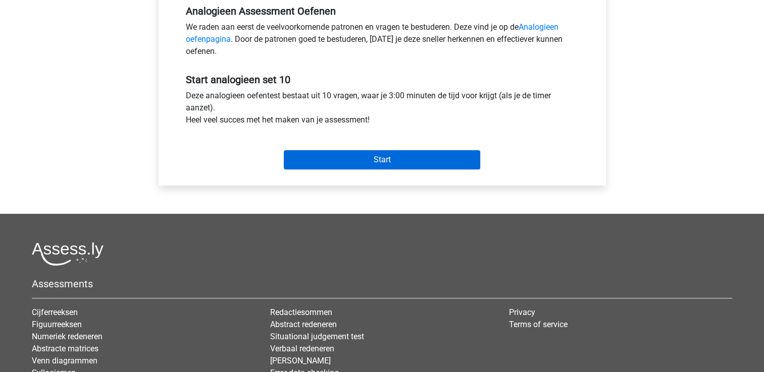
scroll to position [323, 0]
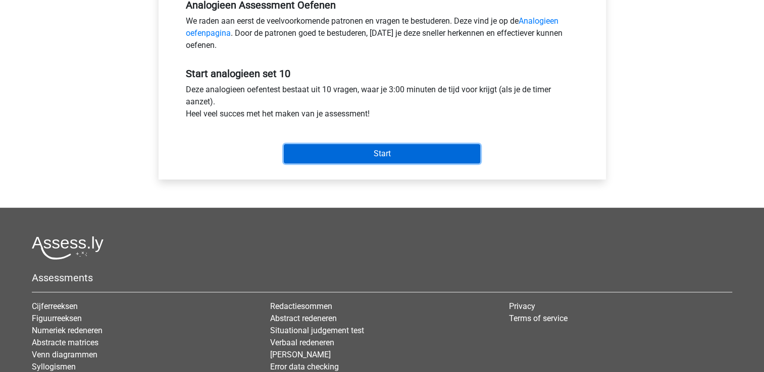
click at [371, 155] on input "Start" at bounding box center [382, 153] width 196 height 19
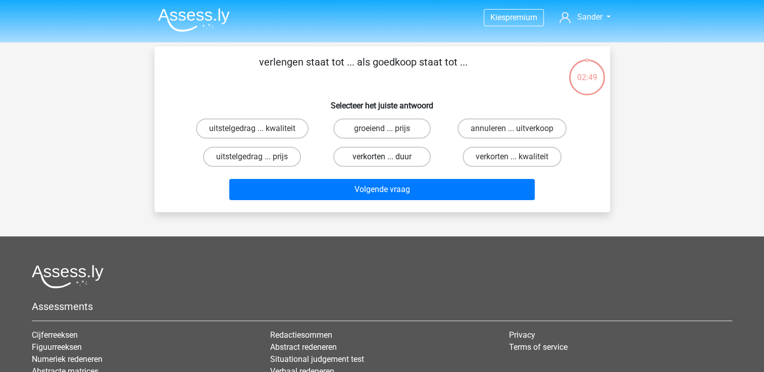
click at [394, 157] on label "verkorten ... duur" at bounding box center [381, 157] width 97 height 20
click at [388, 157] on input "verkorten ... duur" at bounding box center [385, 160] width 7 height 7
radio input "true"
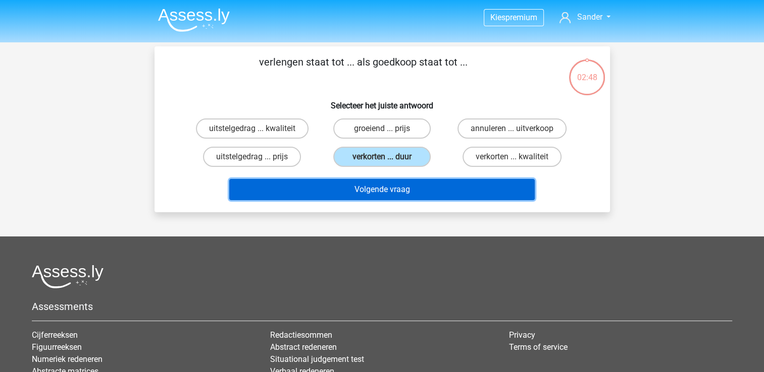
click at [381, 191] on button "Volgende vraag" at bounding box center [381, 189] width 305 height 21
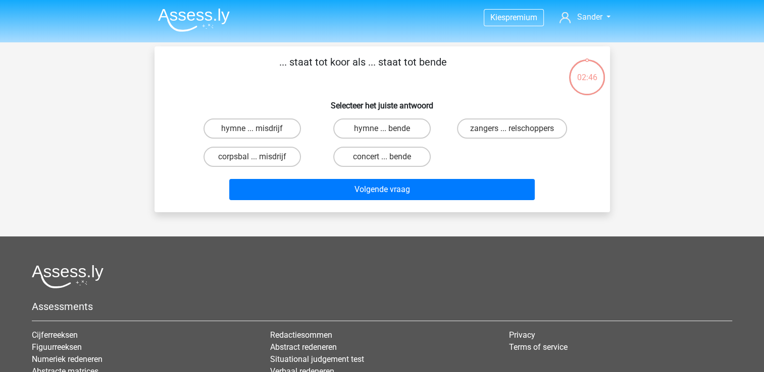
scroll to position [46, 0]
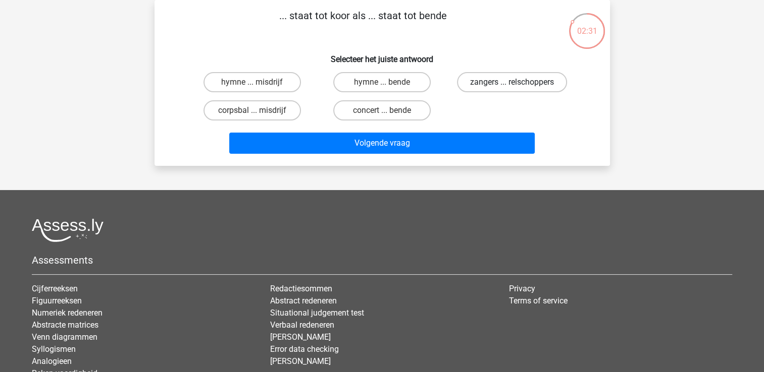
click at [508, 75] on label "zangers ... relschoppers" at bounding box center [512, 82] width 110 height 20
click at [512, 82] on input "zangers ... relschoppers" at bounding box center [515, 85] width 7 height 7
radio input "true"
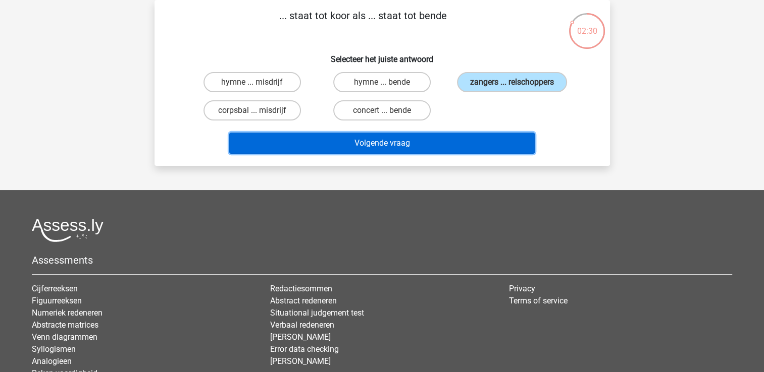
click at [409, 140] on button "Volgende vraag" at bounding box center [381, 143] width 305 height 21
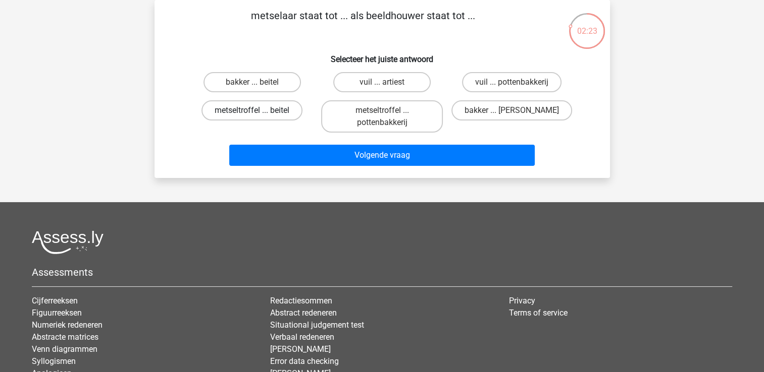
click at [262, 113] on label "metseltroffel ... beitel" at bounding box center [251, 110] width 101 height 20
click at [258, 113] on input "metseltroffel ... beitel" at bounding box center [255, 114] width 7 height 7
radio input "true"
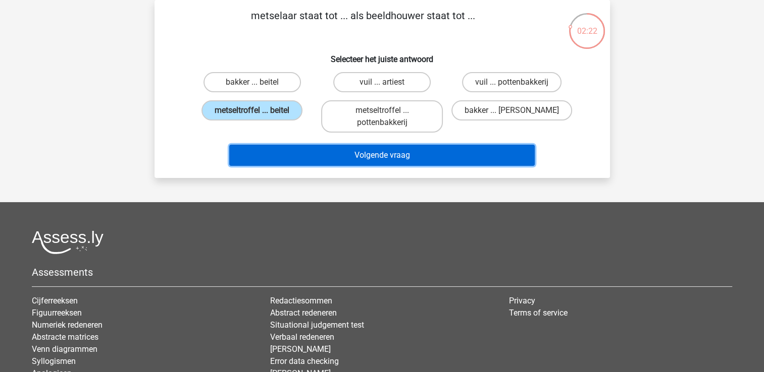
click at [398, 150] on button "Volgende vraag" at bounding box center [381, 155] width 305 height 21
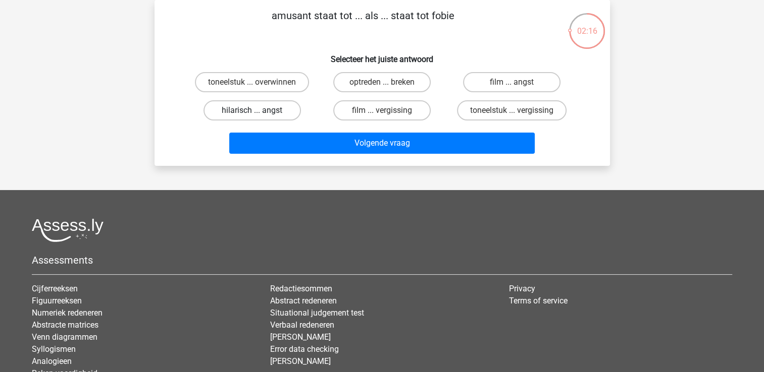
click at [249, 107] on label "hilarisch ... angst" at bounding box center [251, 110] width 97 height 20
click at [252, 111] on input "hilarisch ... angst" at bounding box center [255, 114] width 7 height 7
radio input "true"
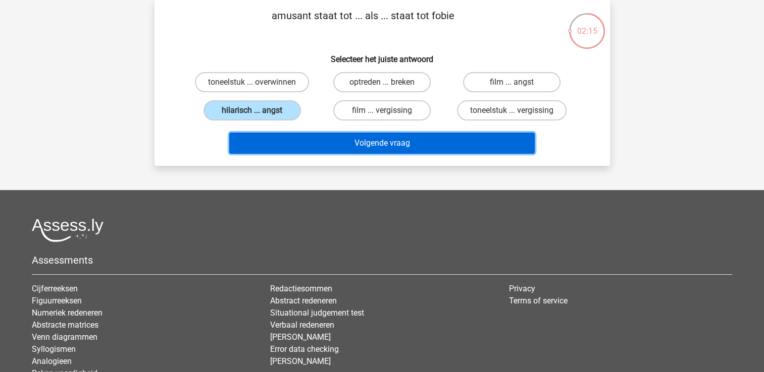
click at [390, 142] on button "Volgende vraag" at bounding box center [381, 143] width 305 height 21
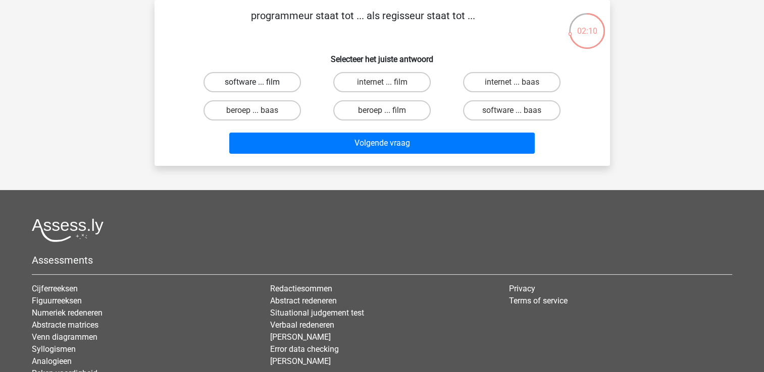
click at [242, 80] on label "software ... film" at bounding box center [251, 82] width 97 height 20
click at [252, 82] on input "software ... film" at bounding box center [255, 85] width 7 height 7
radio input "true"
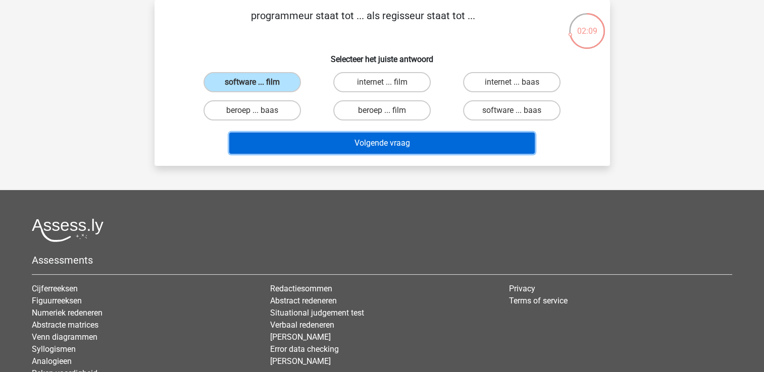
click at [394, 138] on button "Volgende vraag" at bounding box center [381, 143] width 305 height 21
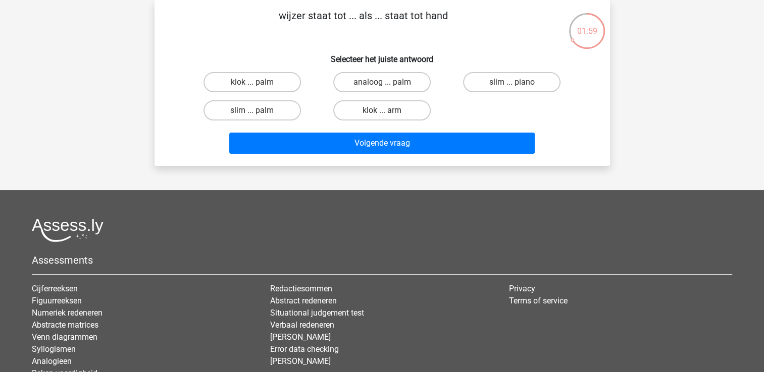
click at [254, 85] on input "klok ... palm" at bounding box center [255, 85] width 7 height 7
radio input "true"
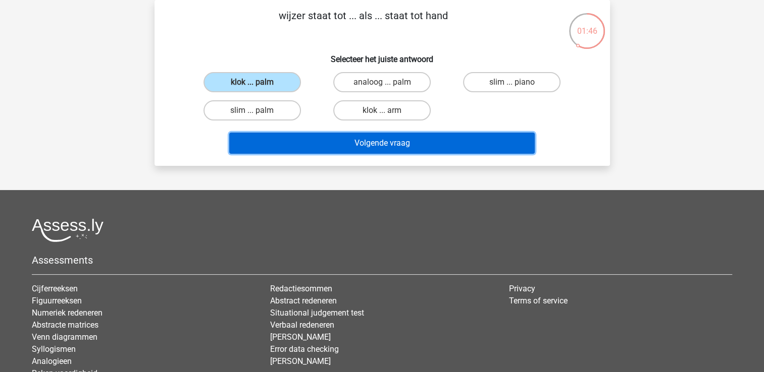
click at [378, 140] on button "Volgende vraag" at bounding box center [381, 143] width 305 height 21
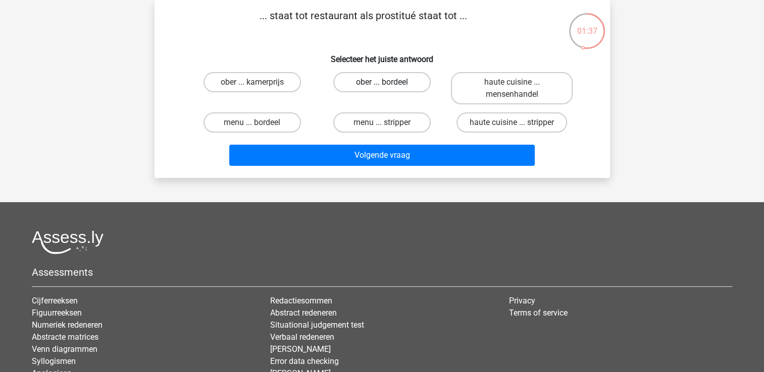
click at [389, 81] on label "ober ... bordeel" at bounding box center [381, 82] width 97 height 20
click at [388, 82] on input "ober ... bordeel" at bounding box center [385, 85] width 7 height 7
radio input "true"
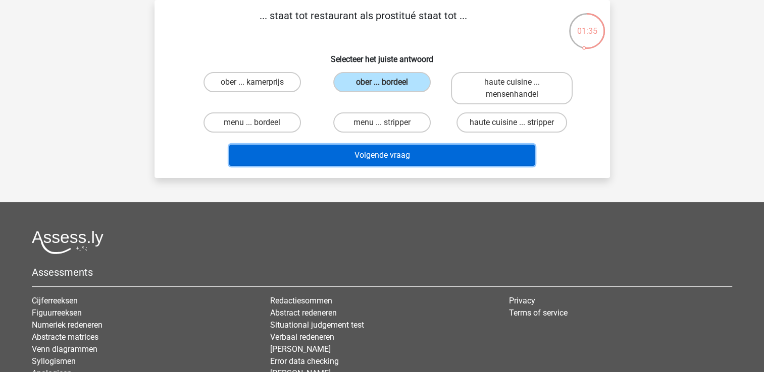
click at [389, 157] on button "Volgende vraag" at bounding box center [381, 155] width 305 height 21
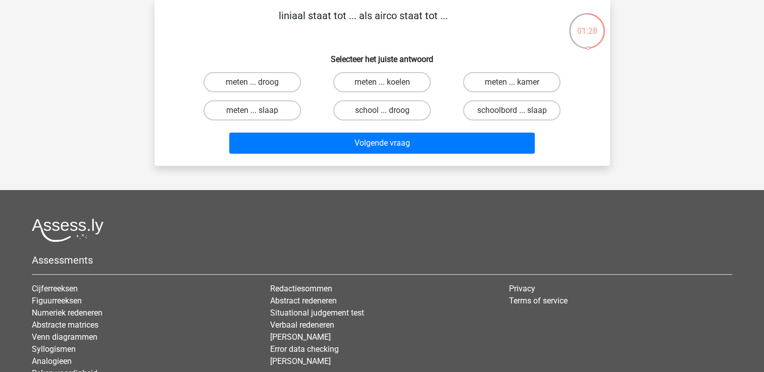
click at [388, 84] on input "meten ... koelen" at bounding box center [385, 85] width 7 height 7
radio input "true"
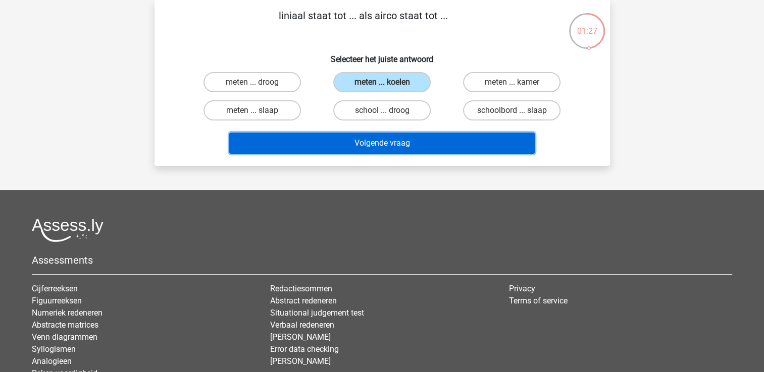
click at [383, 140] on button "Volgende vraag" at bounding box center [381, 143] width 305 height 21
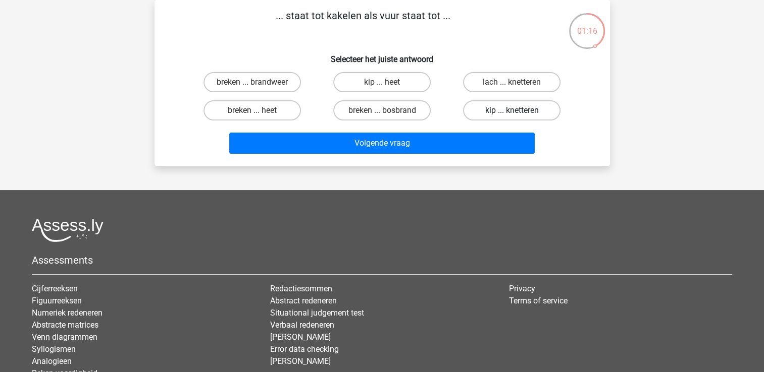
click at [524, 110] on label "kip ... knetteren" at bounding box center [511, 110] width 97 height 20
click at [518, 111] on input "kip ... knetteren" at bounding box center [515, 114] width 7 height 7
radio input "true"
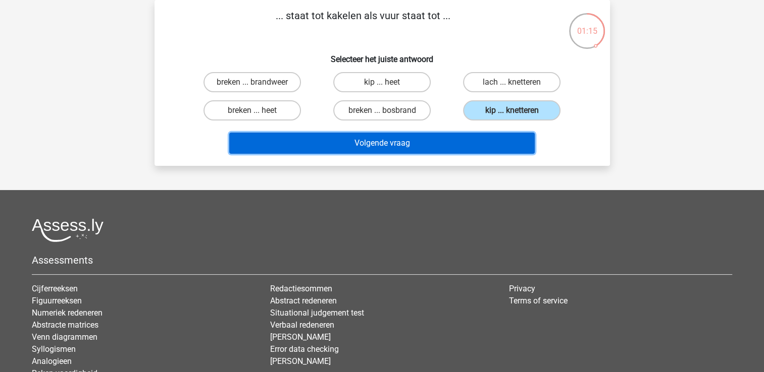
click at [399, 145] on button "Volgende vraag" at bounding box center [381, 143] width 305 height 21
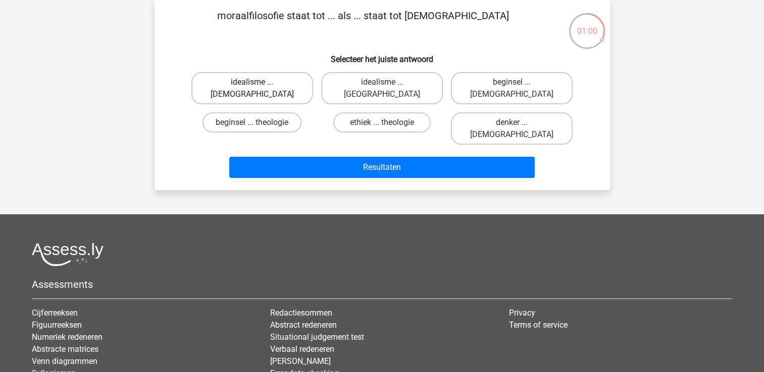
click at [242, 79] on label "idealisme ... Christus" at bounding box center [252, 88] width 122 height 32
click at [252, 82] on input "idealisme ... Christus" at bounding box center [255, 85] width 7 height 7
radio input "true"
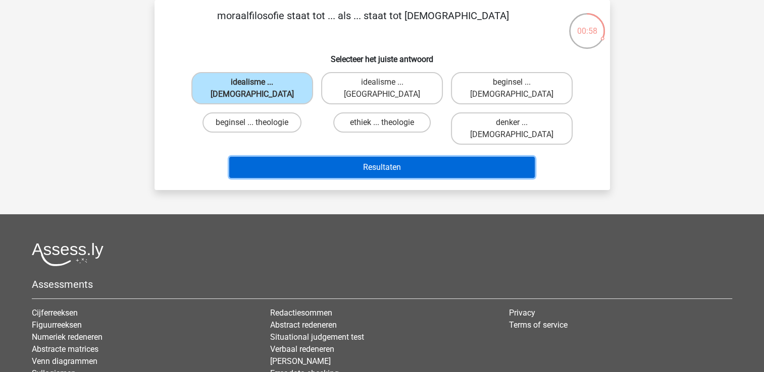
click at [395, 157] on button "Resultaten" at bounding box center [381, 167] width 305 height 21
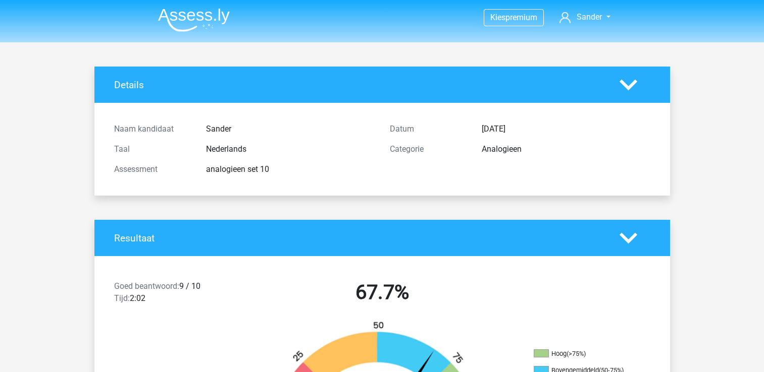
scroll to position [141, 0]
